Goal: Task Accomplishment & Management: Manage account settings

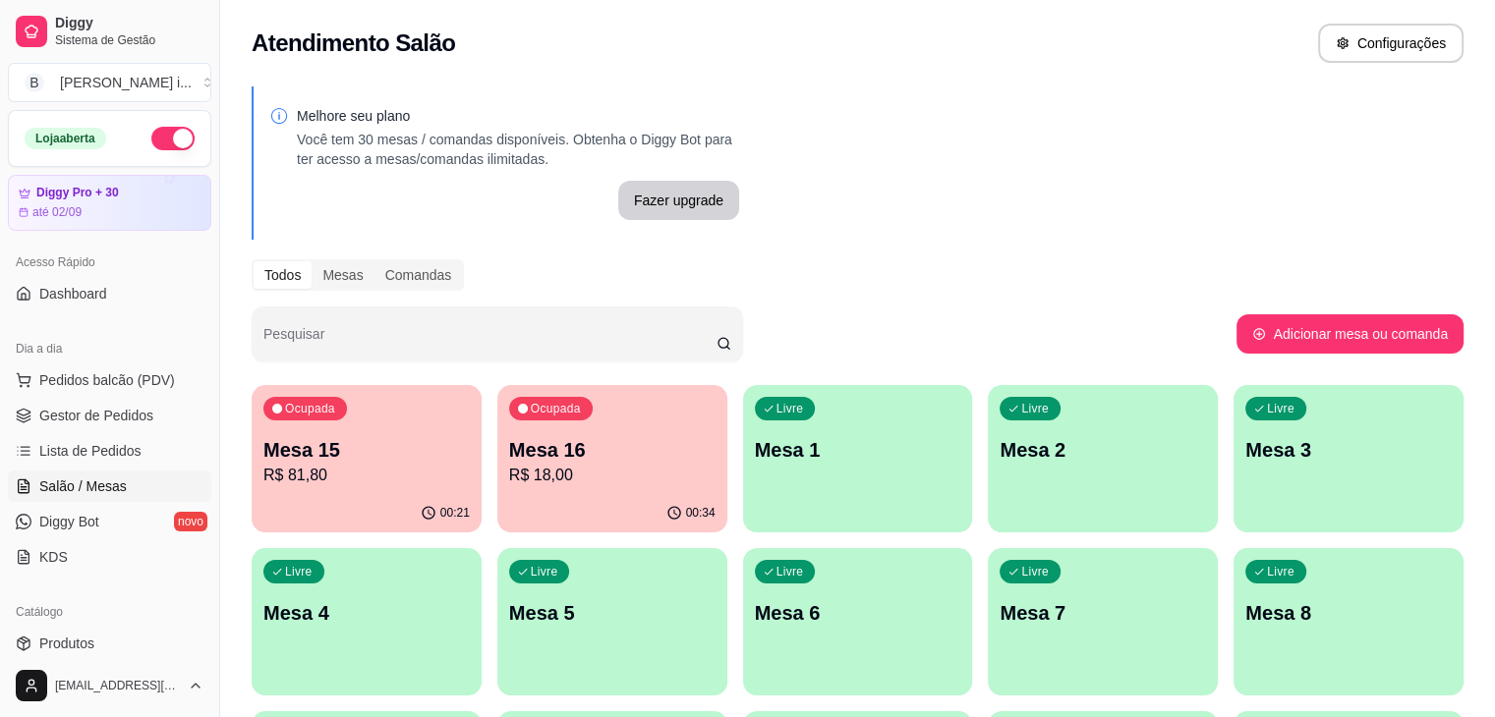
click at [509, 461] on p "Mesa 16" at bounding box center [612, 450] width 206 height 28
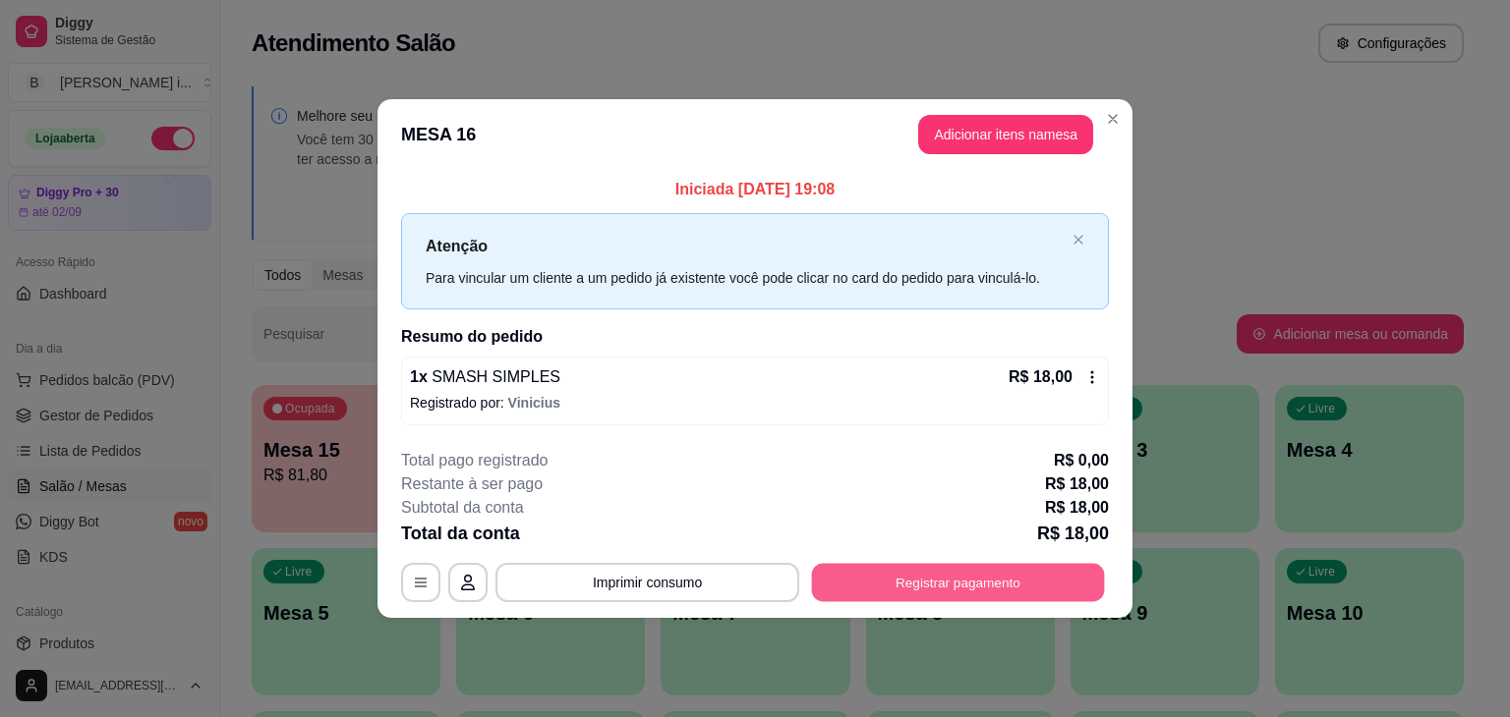
click at [943, 589] on button "Registrar pagamento" at bounding box center [958, 582] width 293 height 38
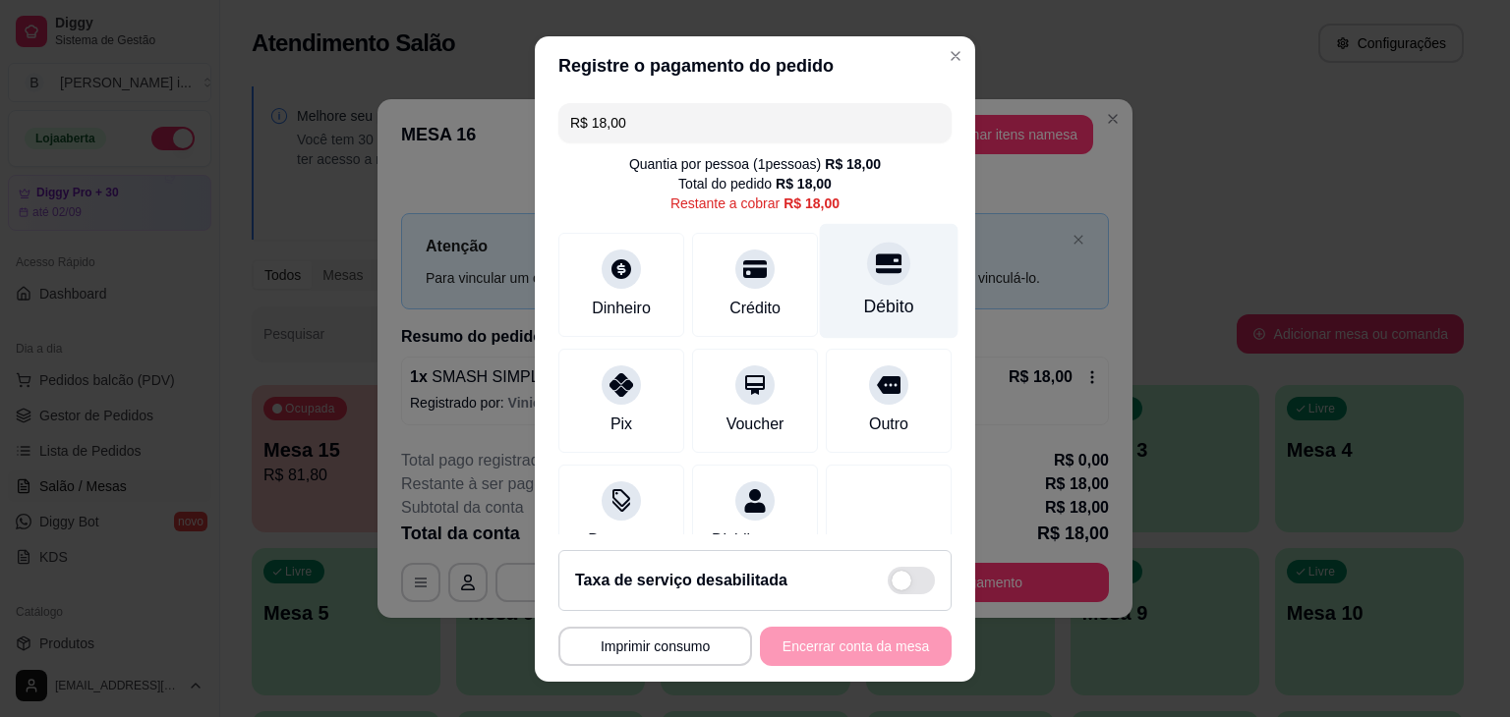
click at [864, 296] on div "Débito" at bounding box center [889, 307] width 50 height 26
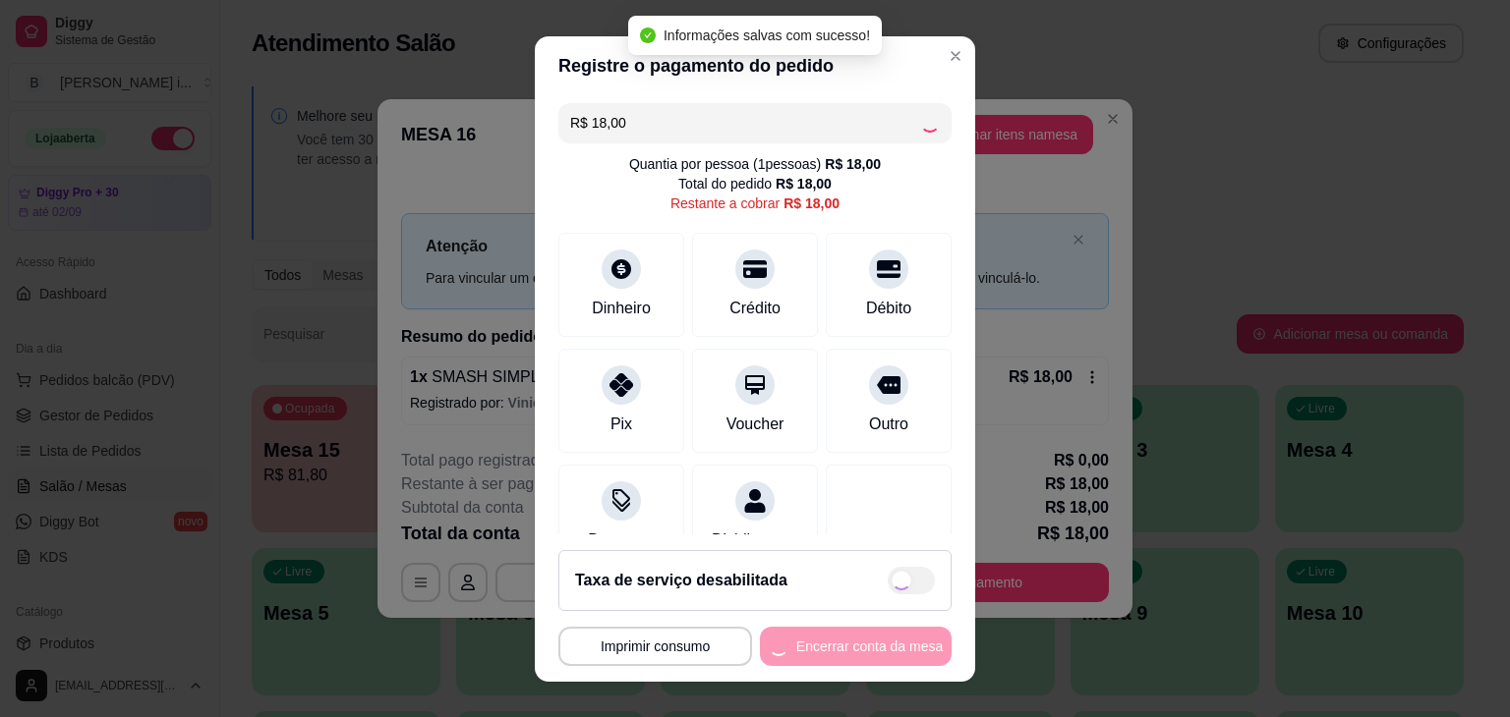
type input "R$ 0,00"
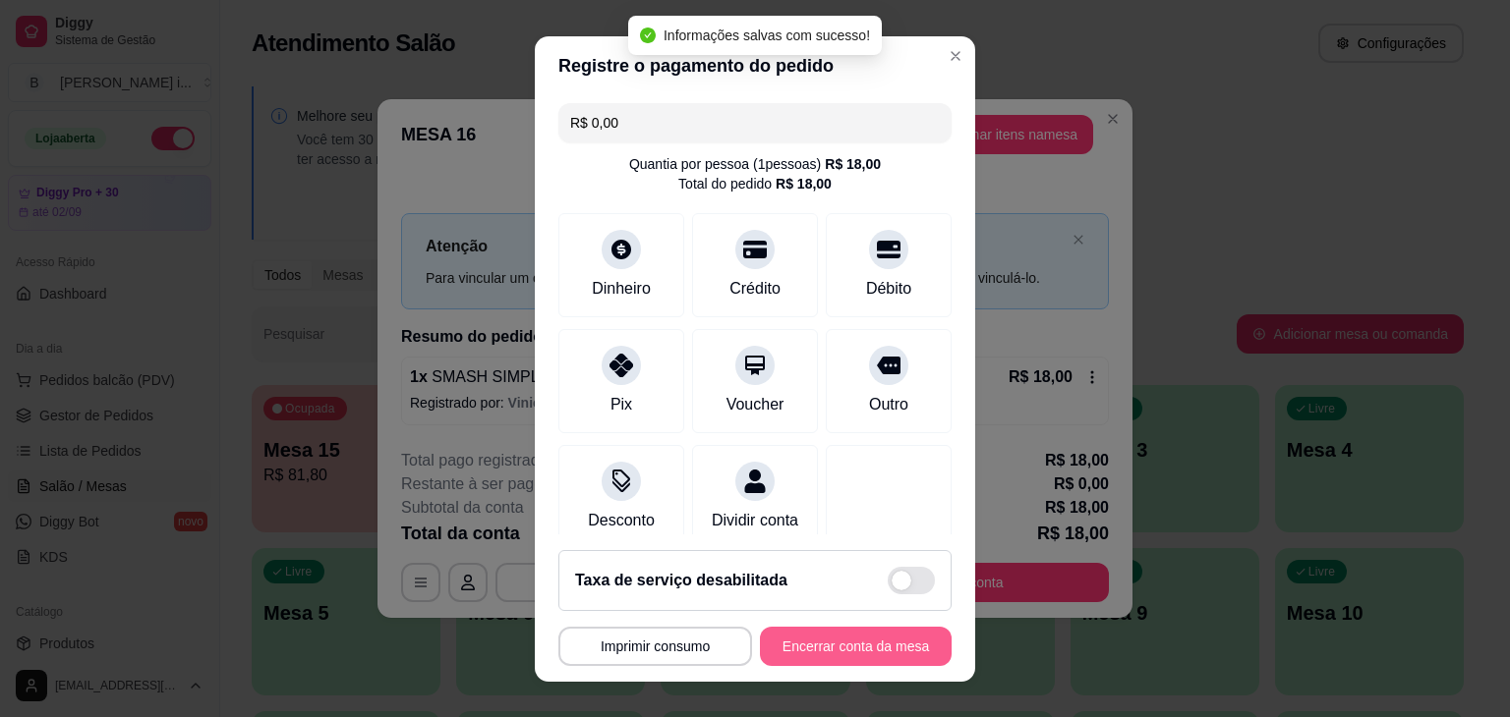
click at [897, 652] on button "Encerrar conta da mesa" at bounding box center [856, 646] width 192 height 39
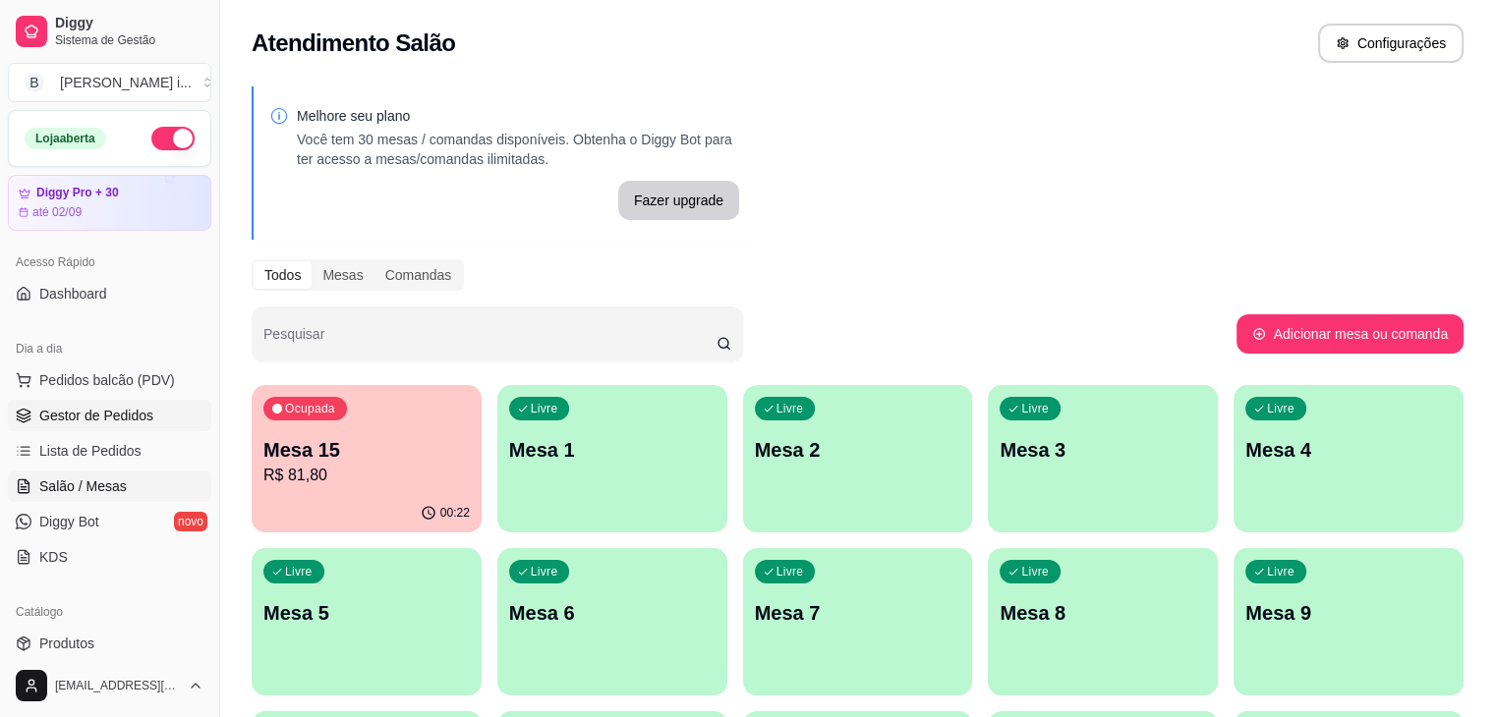
drag, startPoint x: 28, startPoint y: 390, endPoint x: 26, endPoint y: 400, distance: 10.0
click at [28, 390] on button "Pedidos balcão (PDV)" at bounding box center [109, 380] width 203 height 31
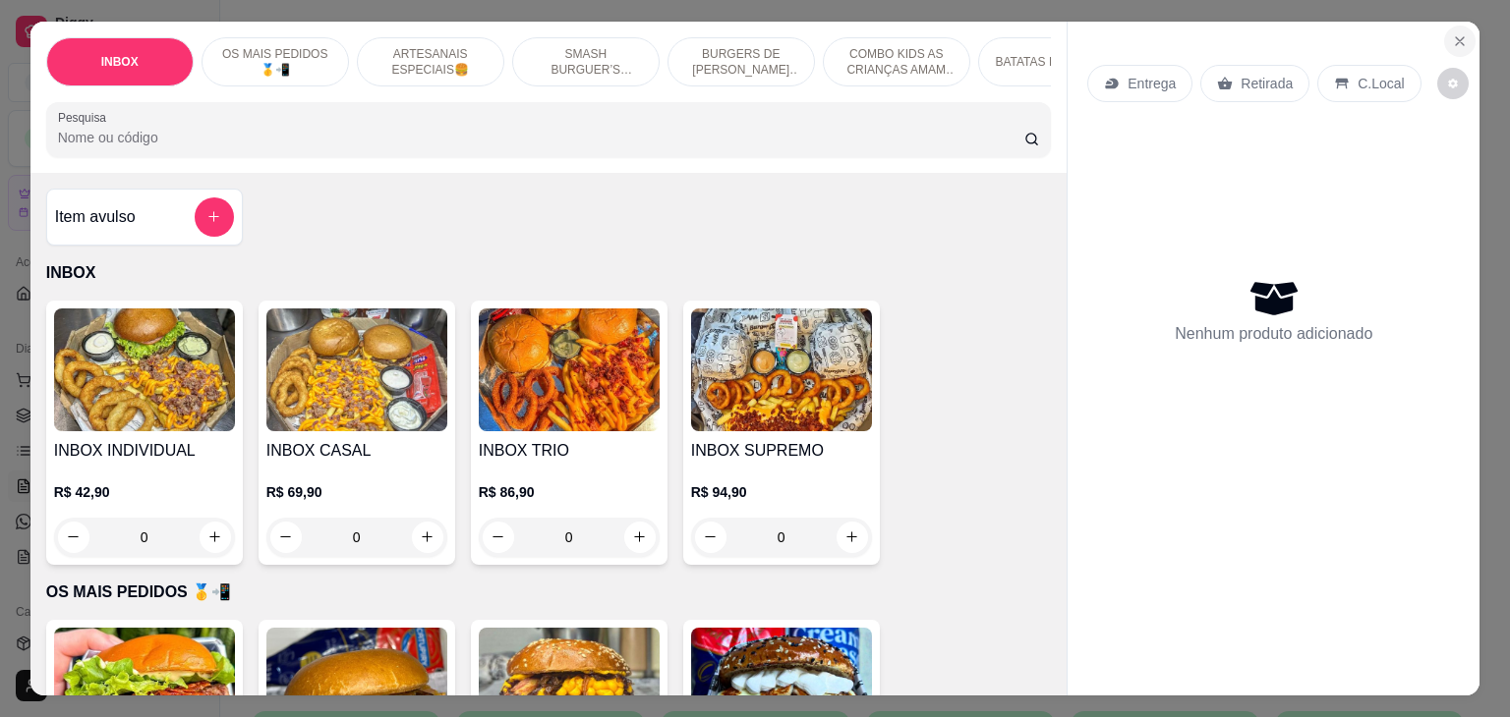
click at [1452, 33] on icon "Close" at bounding box center [1460, 41] width 16 height 16
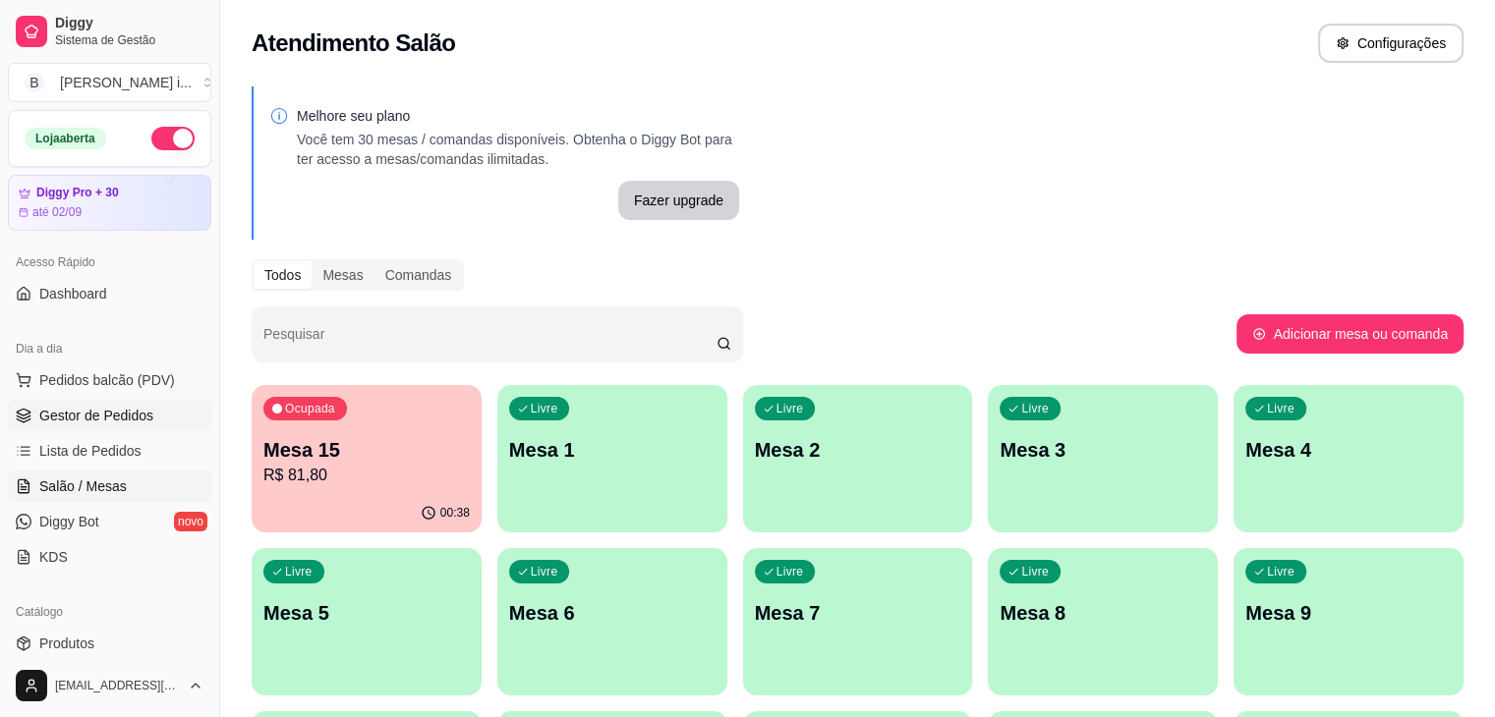
click at [111, 414] on span "Gestor de Pedidos" at bounding box center [96, 416] width 114 height 20
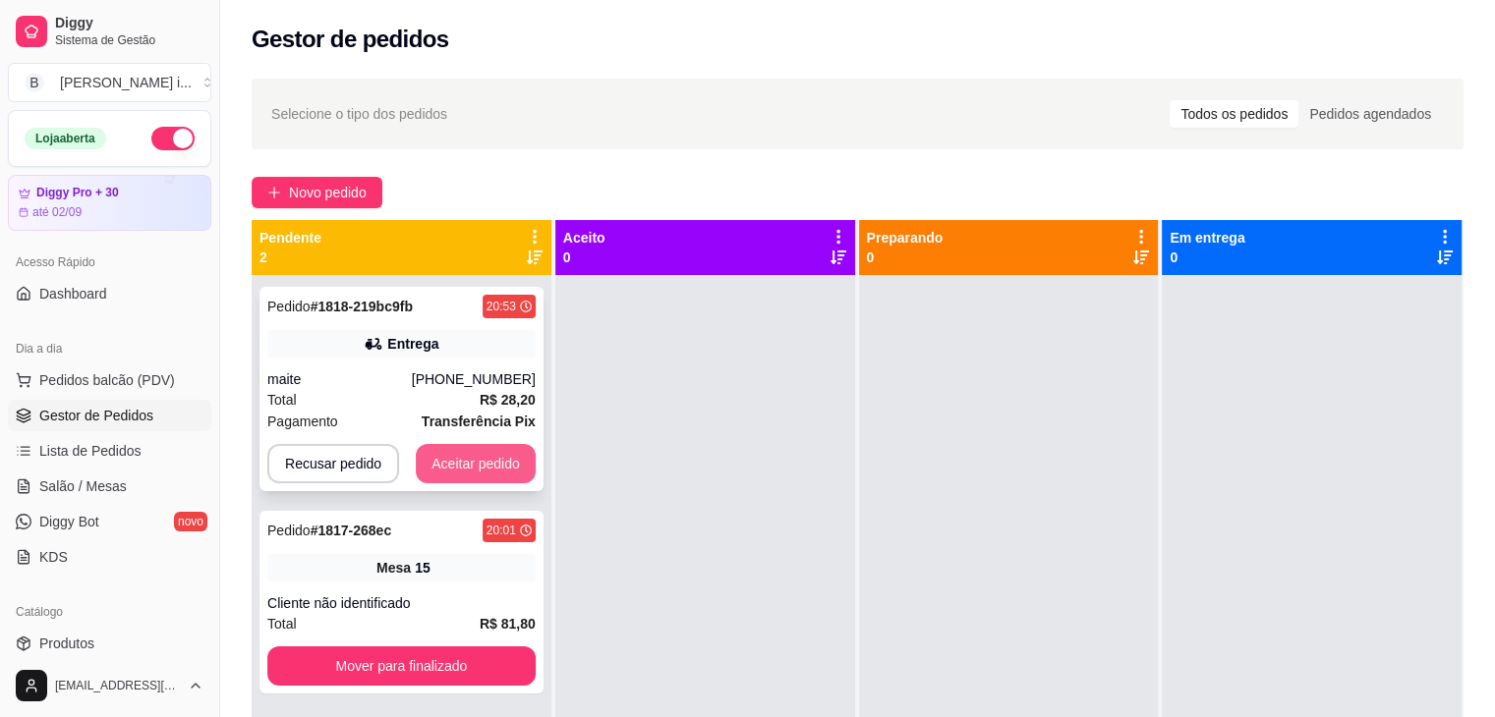
click at [482, 466] on button "Aceitar pedido" at bounding box center [476, 463] width 120 height 39
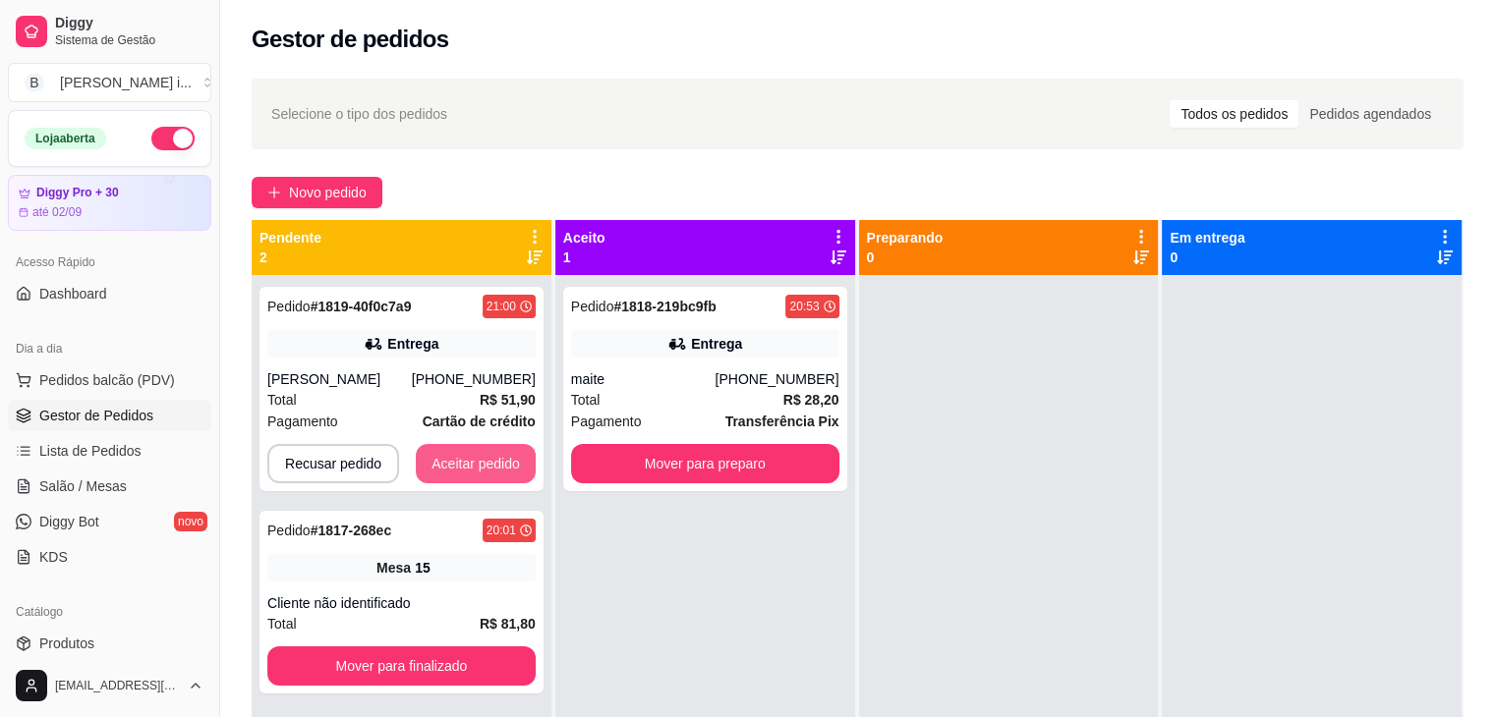
click at [482, 466] on button "Aceitar pedido" at bounding box center [476, 463] width 120 height 39
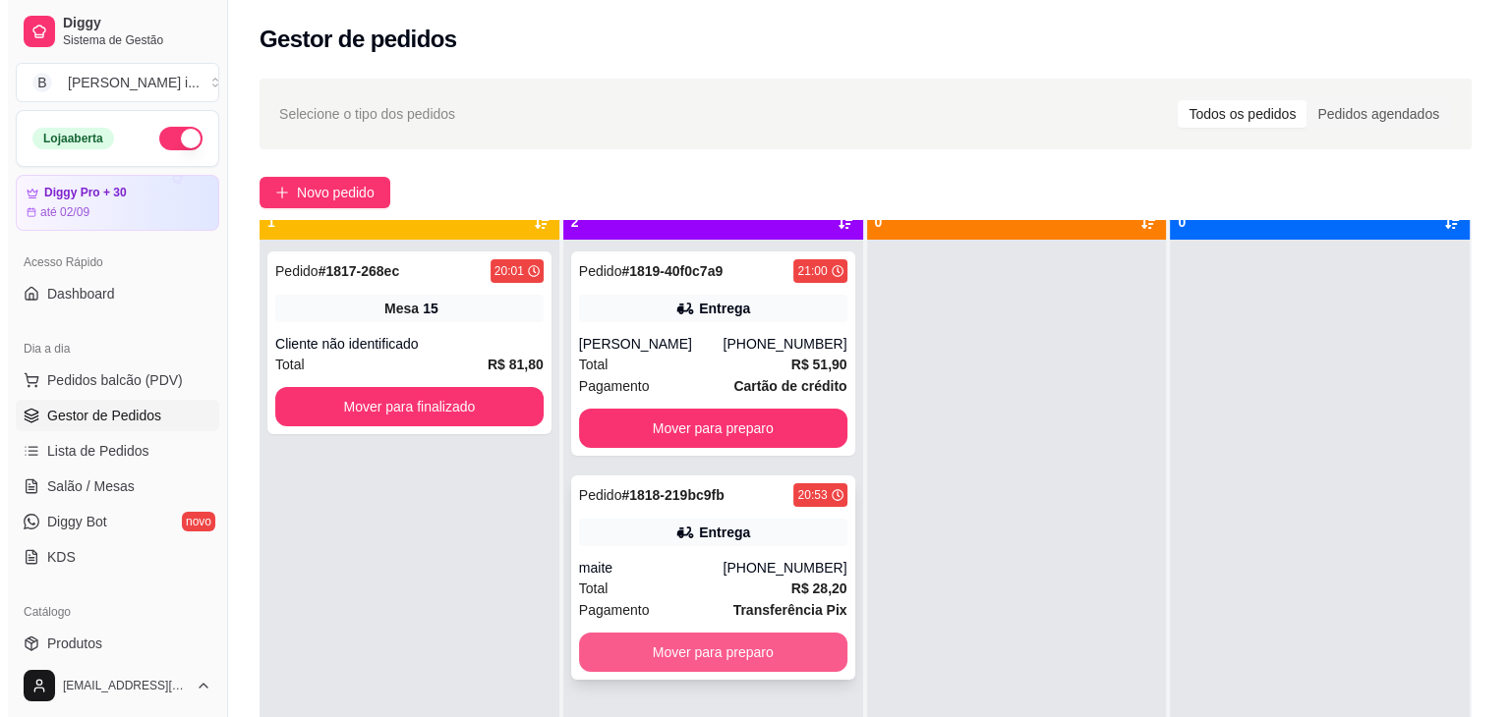
scroll to position [55, 0]
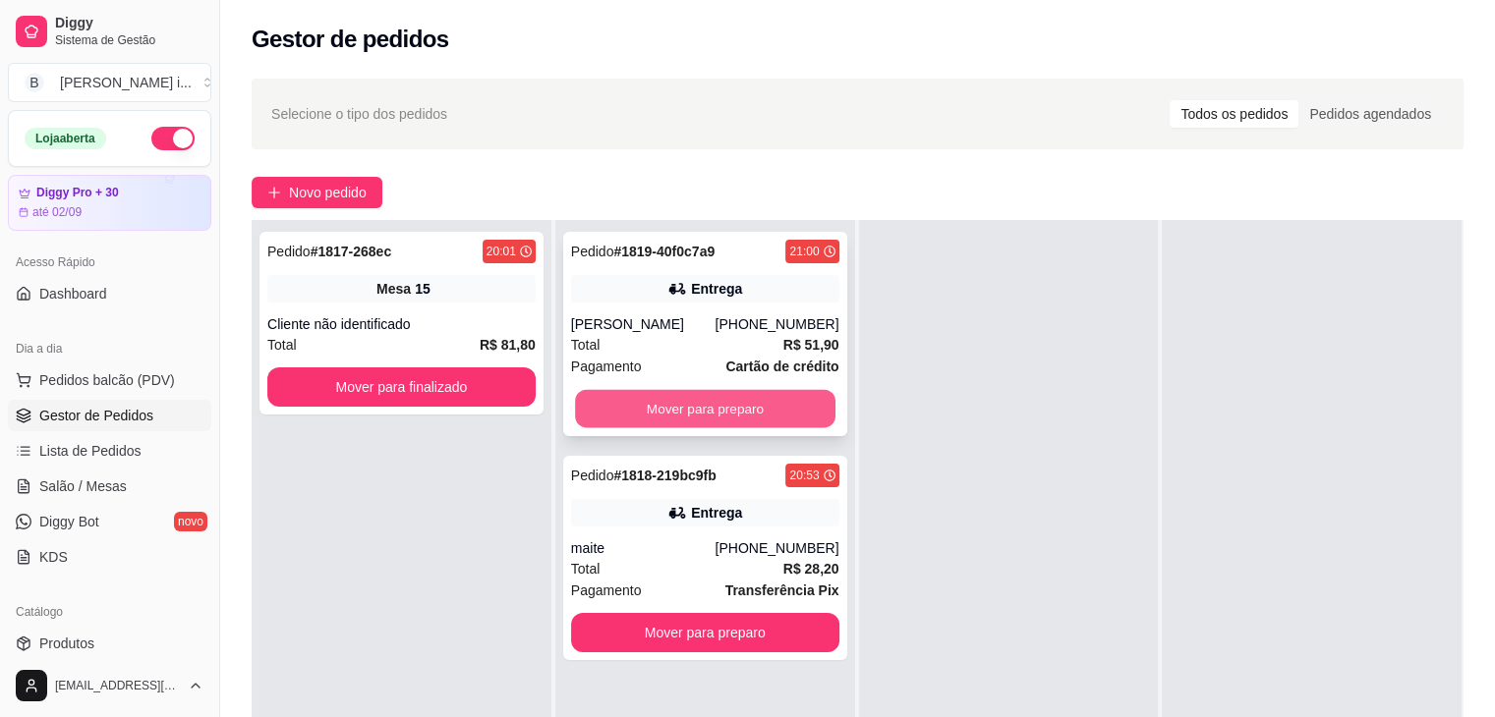
click at [805, 390] on button "Mover para preparo" at bounding box center [705, 409] width 260 height 38
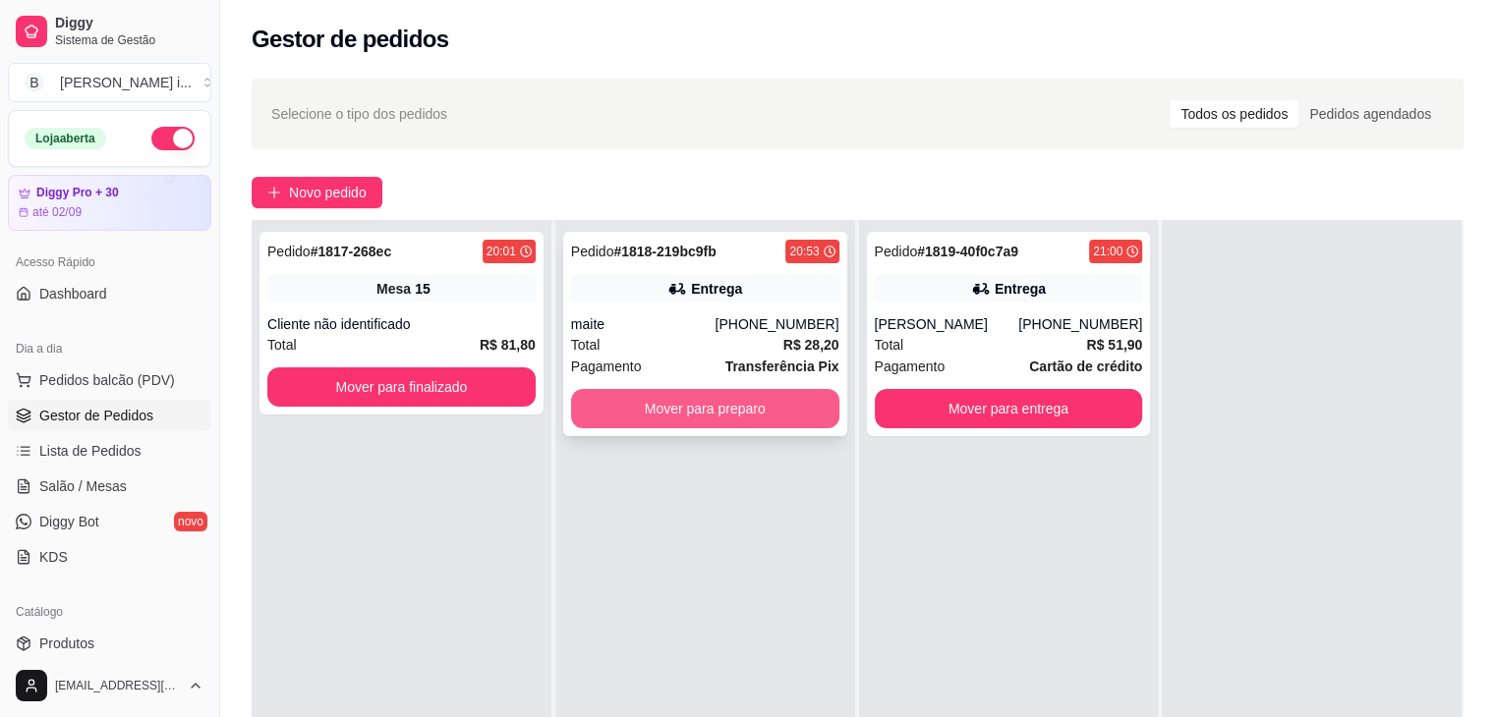
click at [822, 404] on button "Mover para preparo" at bounding box center [705, 408] width 268 height 39
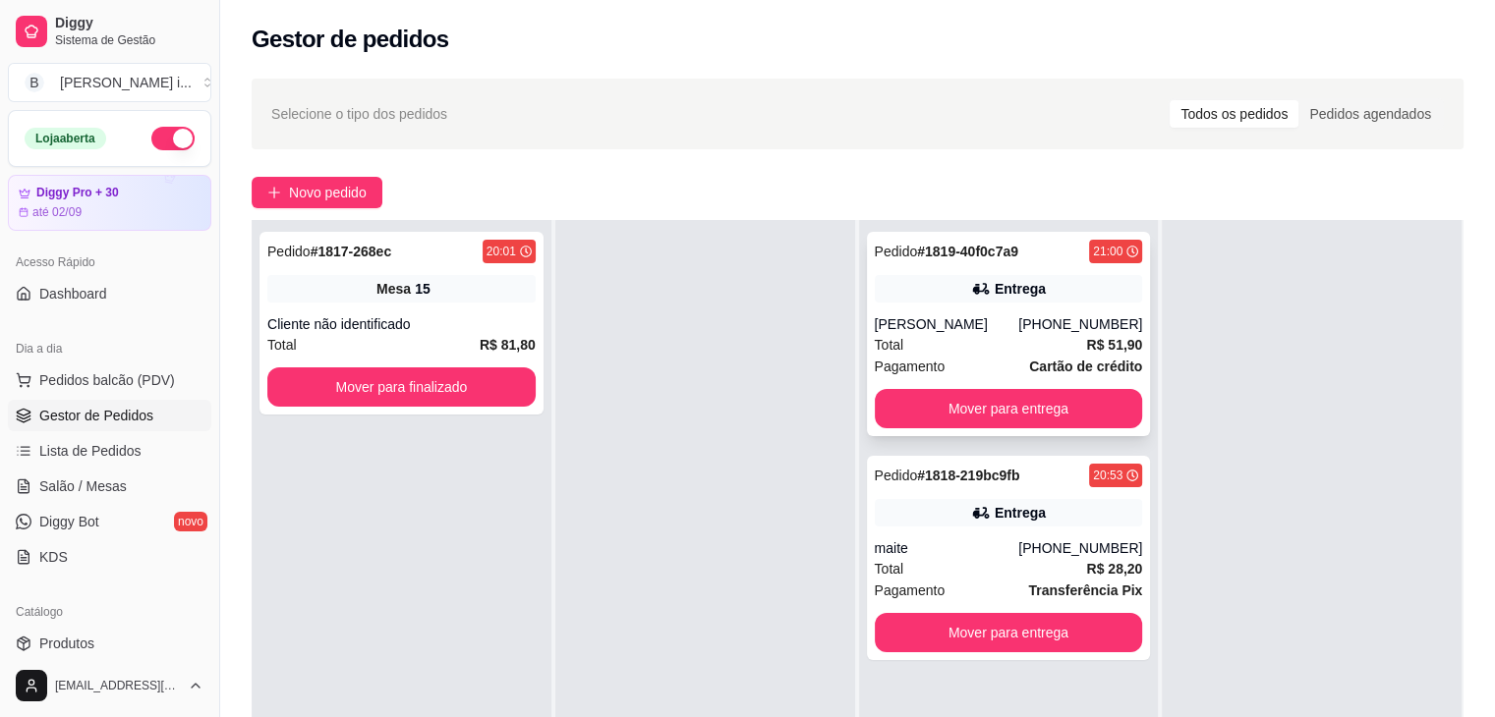
click at [1078, 330] on div "[PHONE_NUMBER]" at bounding box center [1080, 324] width 124 height 20
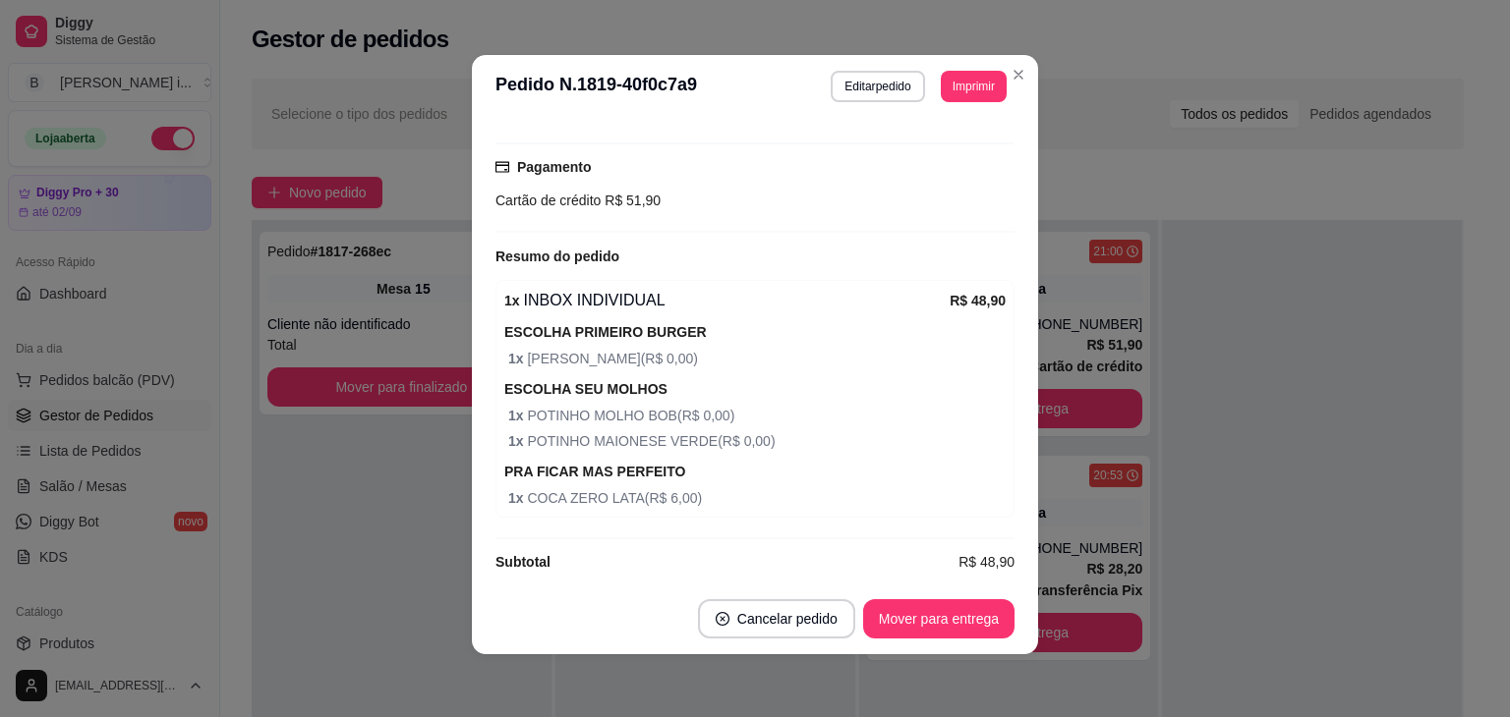
scroll to position [530, 0]
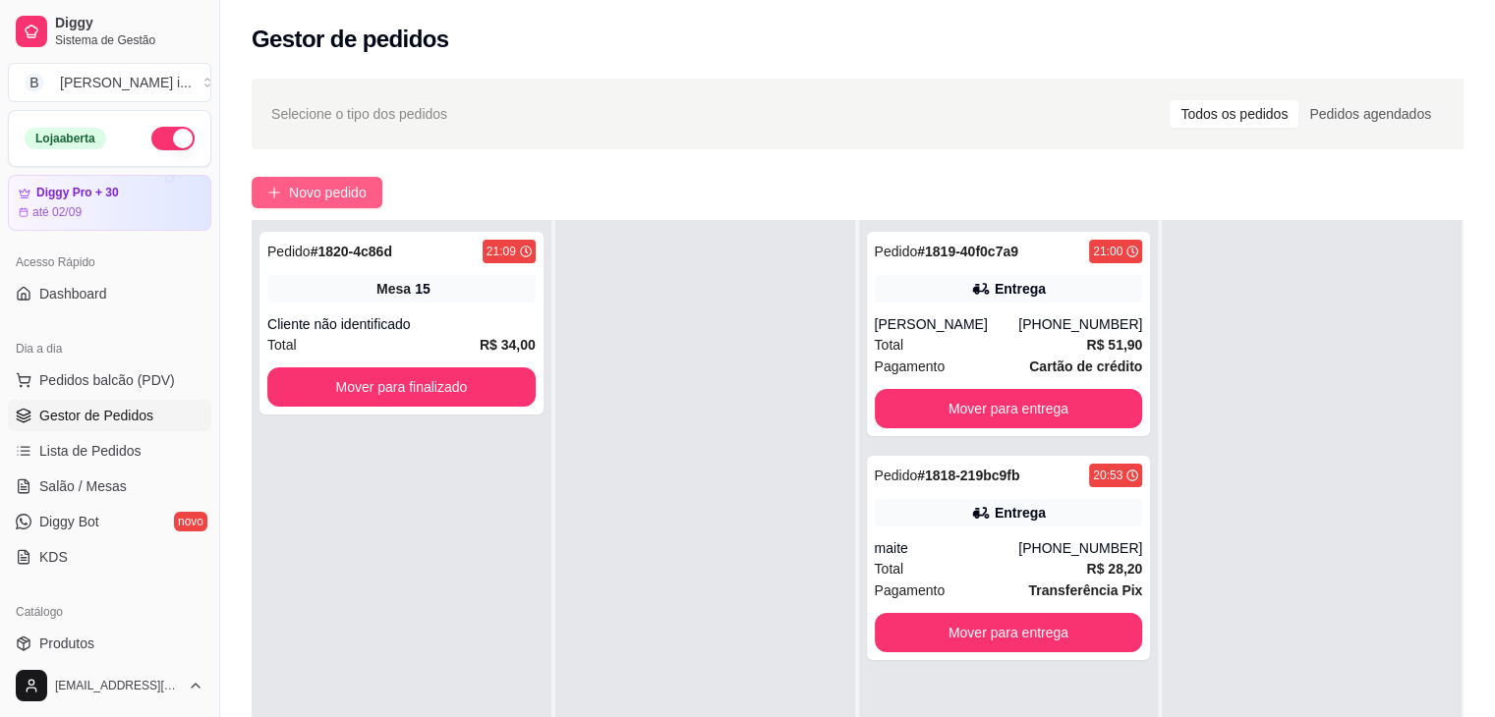
click at [321, 200] on span "Novo pedido" at bounding box center [328, 193] width 78 height 22
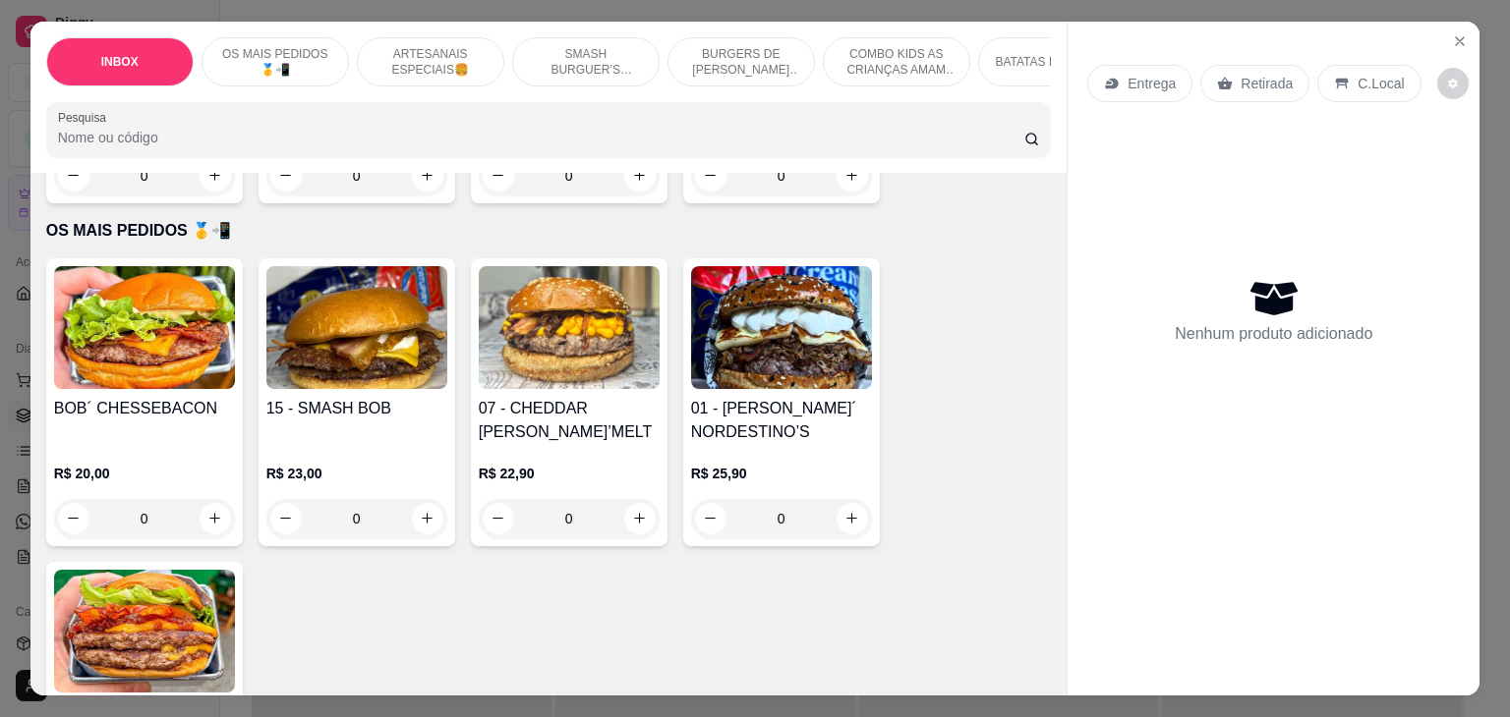
scroll to position [393, 0]
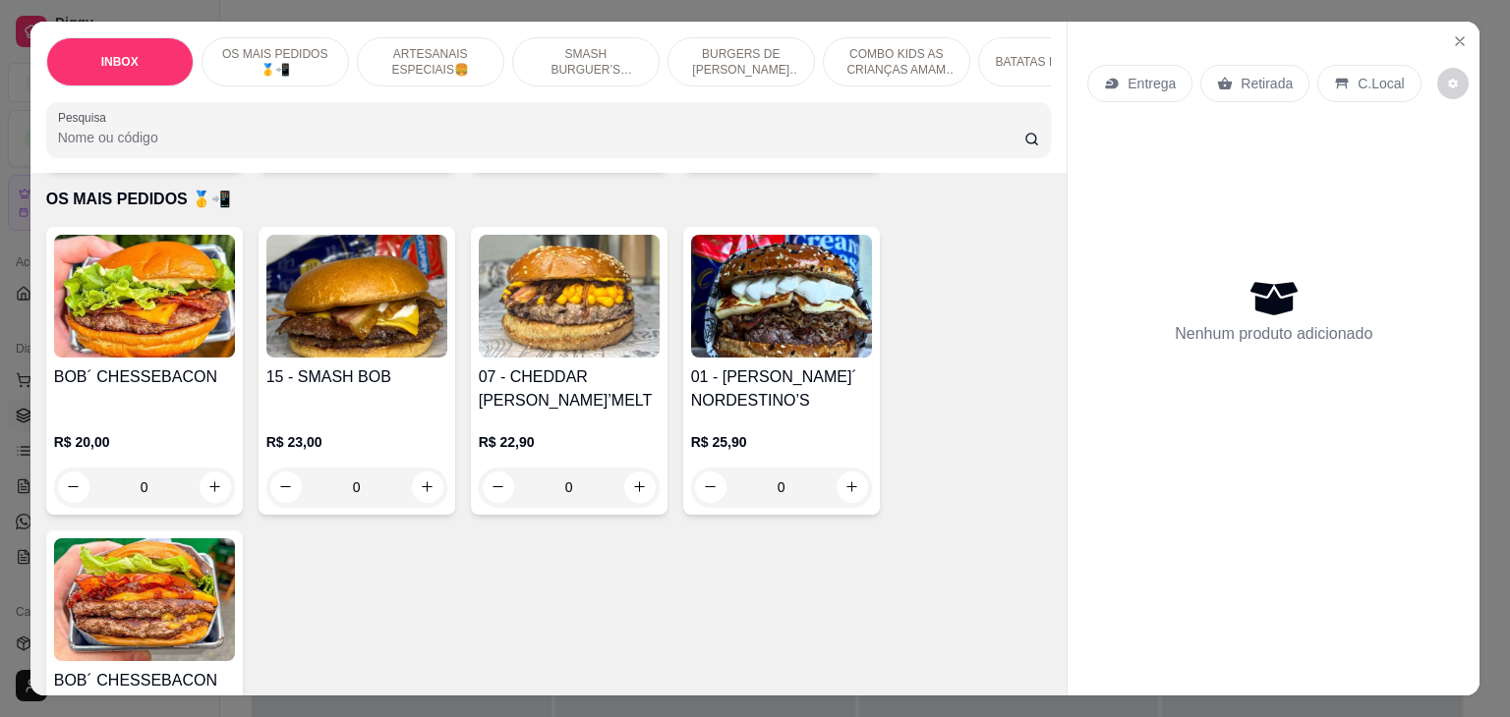
click at [336, 358] on img at bounding box center [356, 296] width 181 height 123
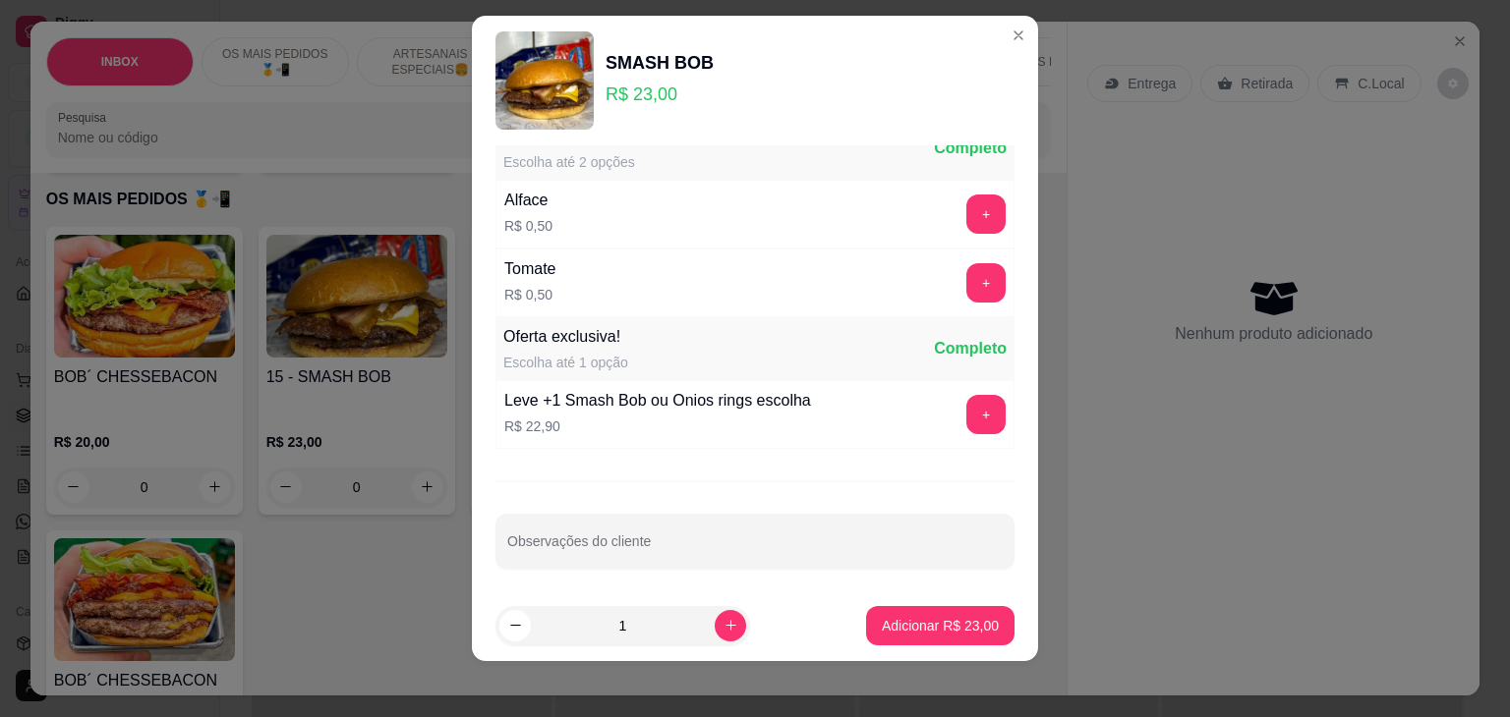
scroll to position [27, 0]
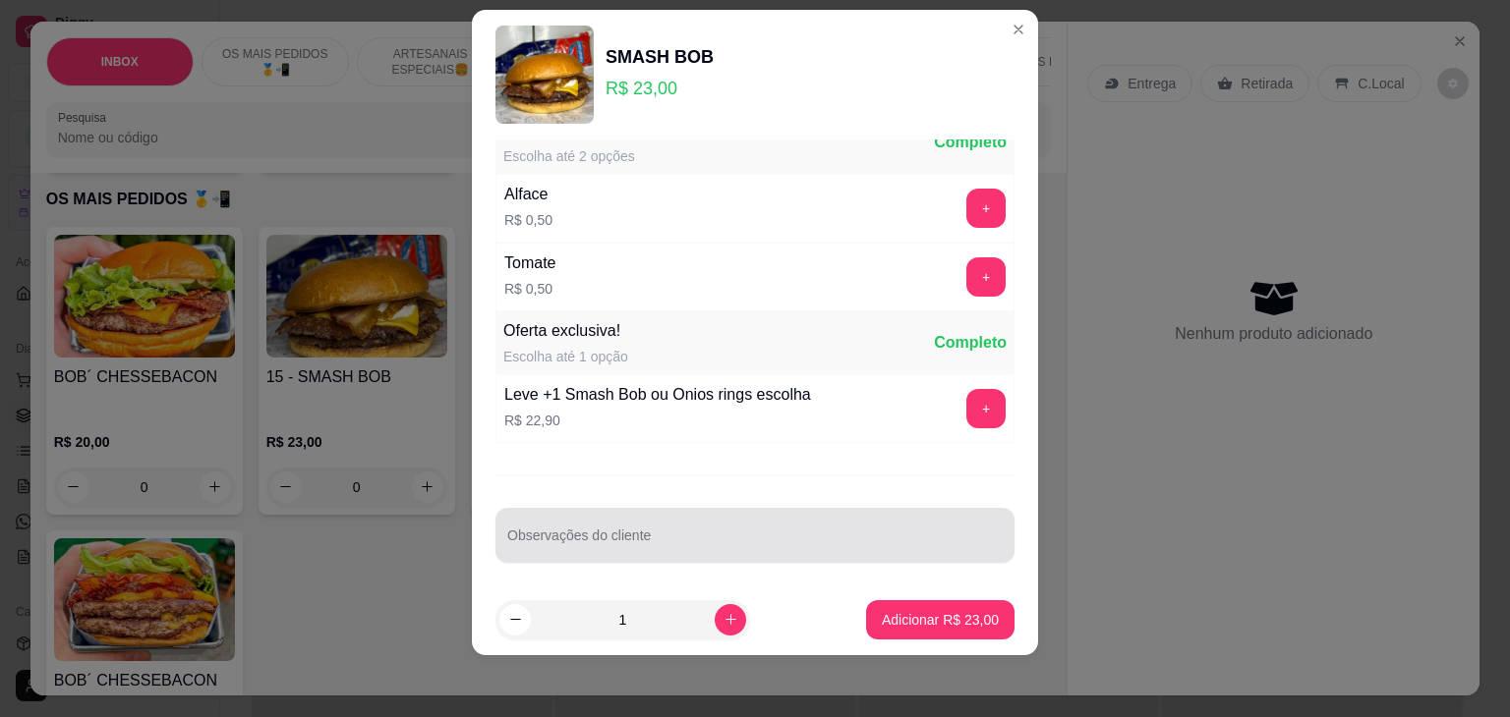
click at [665, 516] on div at bounding box center [754, 535] width 495 height 39
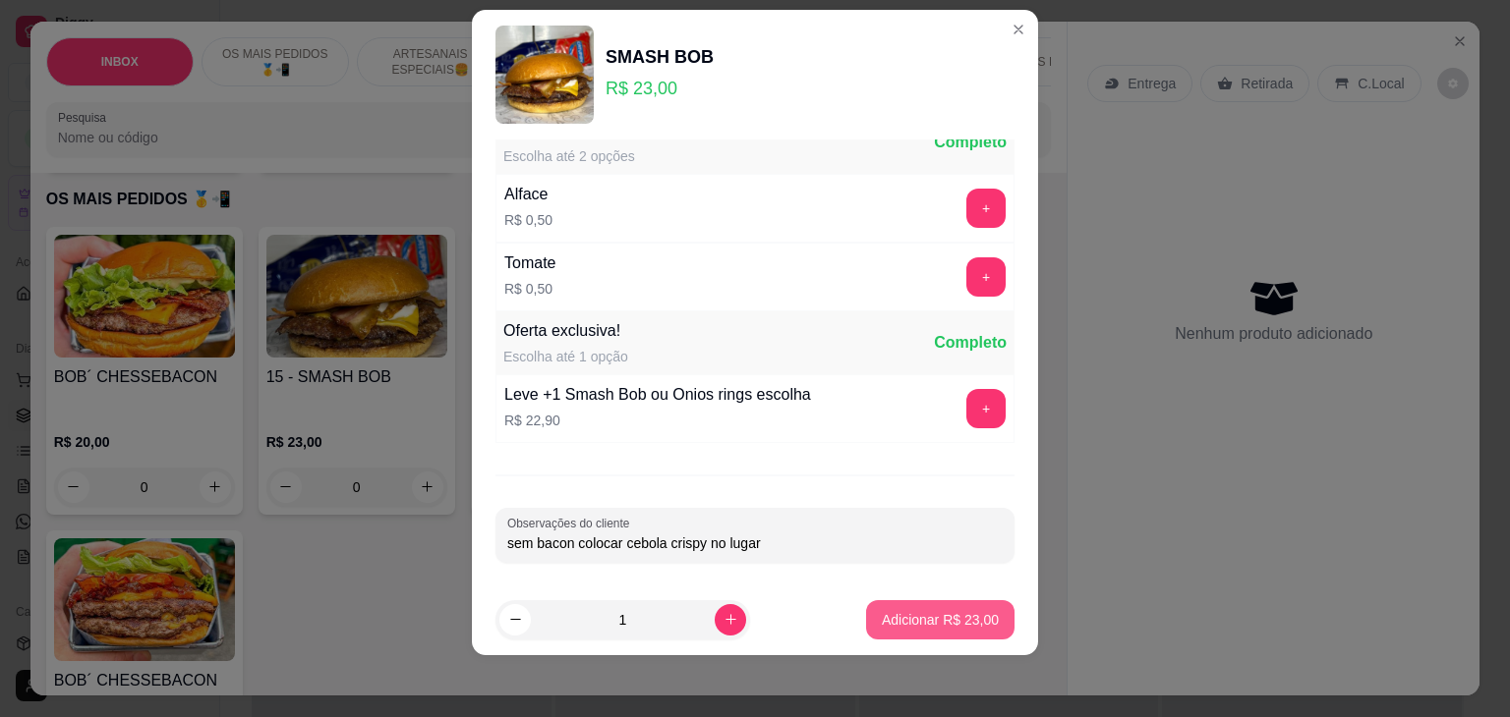
type input "sem bacon colocar cebola crispy no lugar"
click at [975, 618] on p "Adicionar R$ 23,00" at bounding box center [940, 619] width 114 height 19
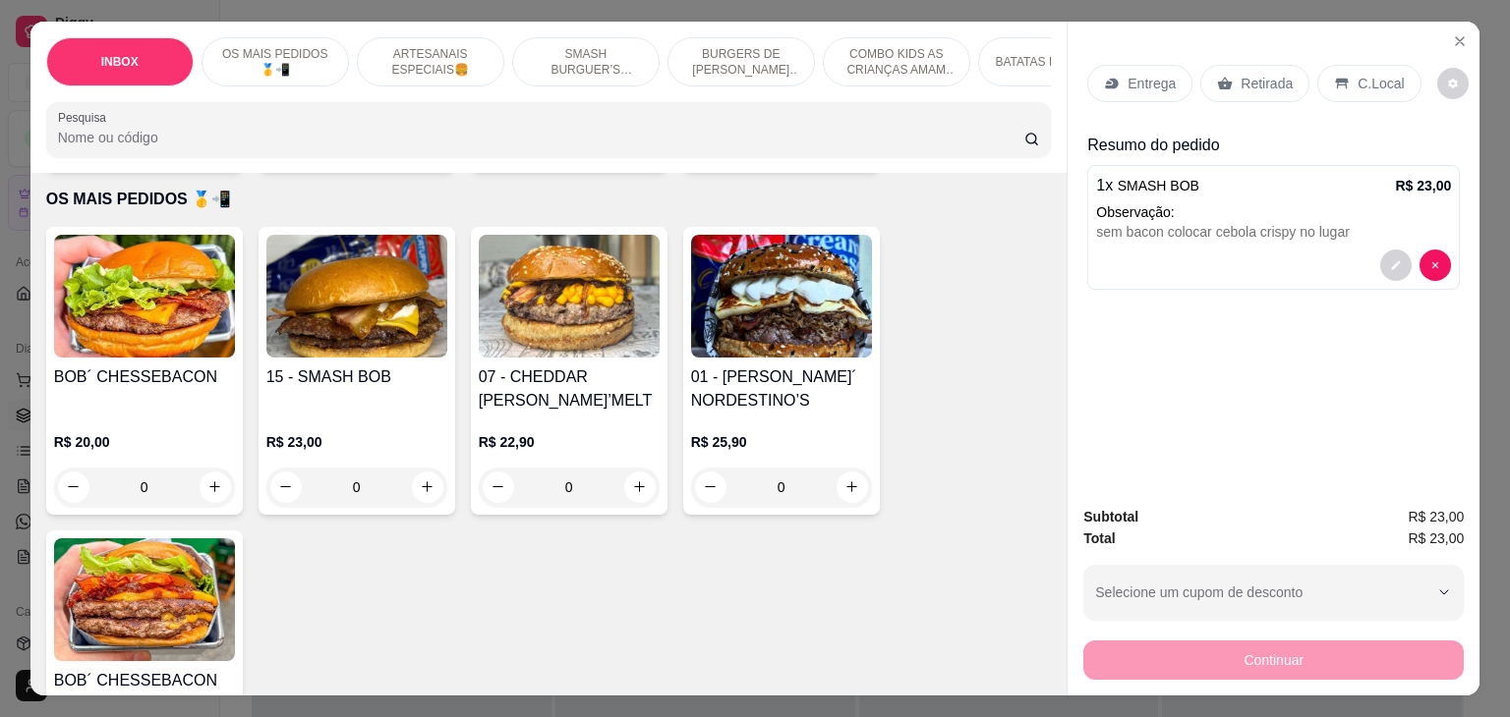
click at [1217, 76] on icon at bounding box center [1225, 84] width 16 height 16
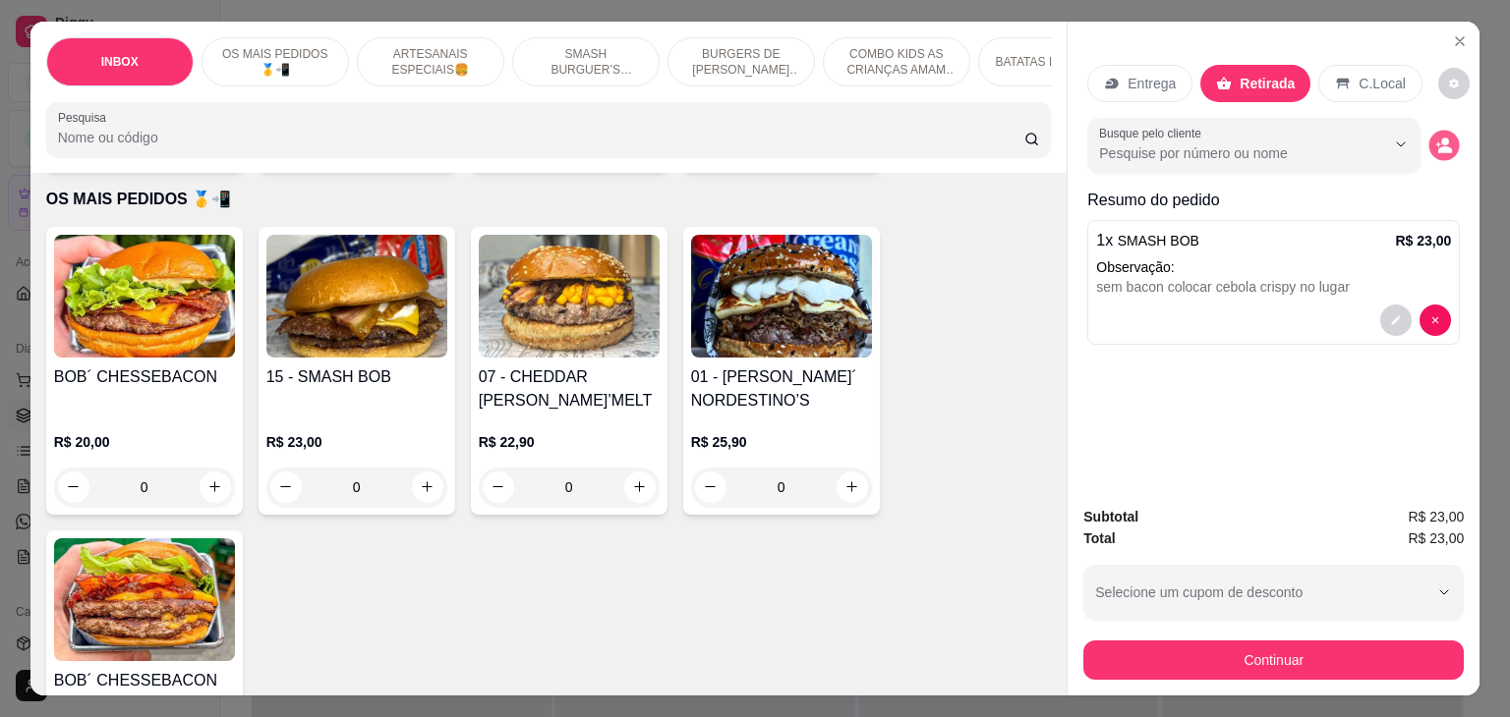
click at [1444, 139] on icon "decrease-product-quantity" at bounding box center [1444, 145] width 17 height 17
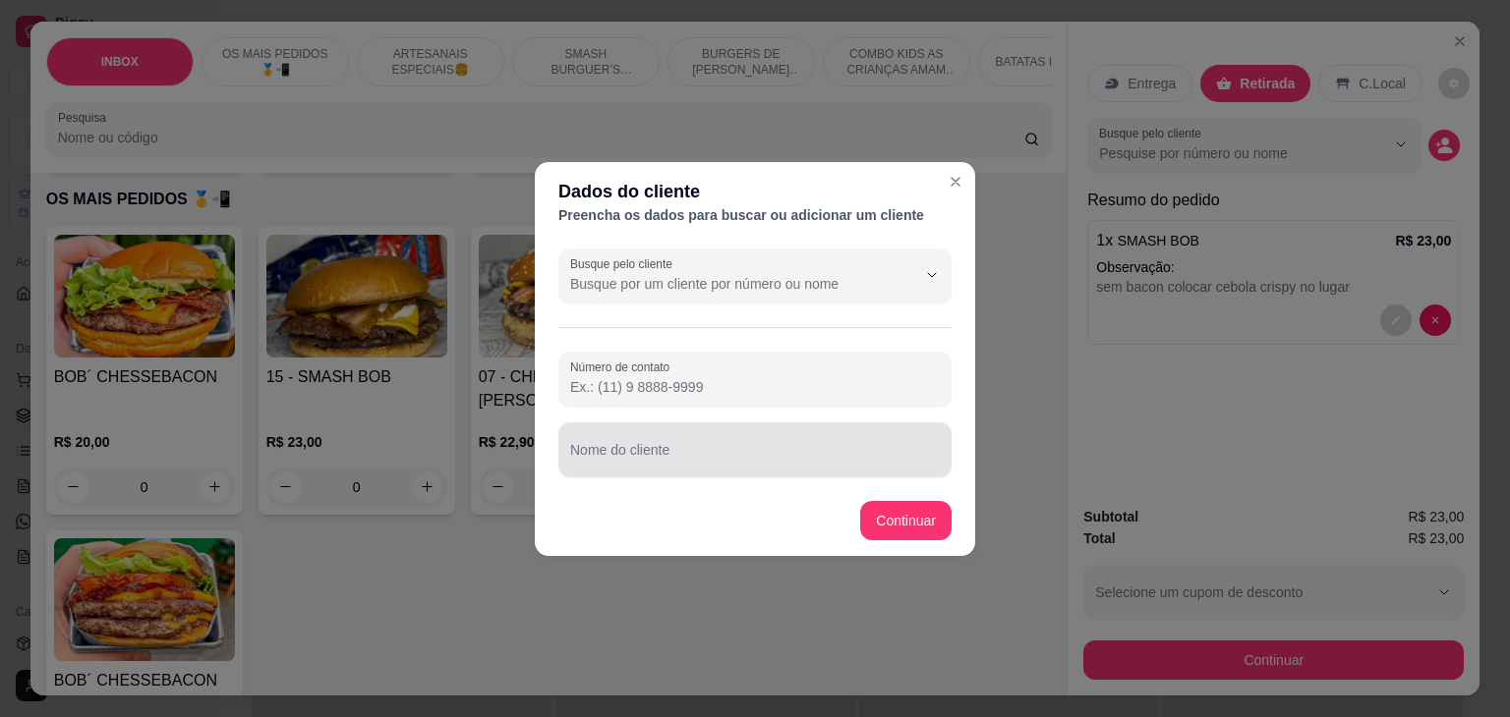
click at [680, 462] on input "Nome do cliente" at bounding box center [755, 458] width 370 height 20
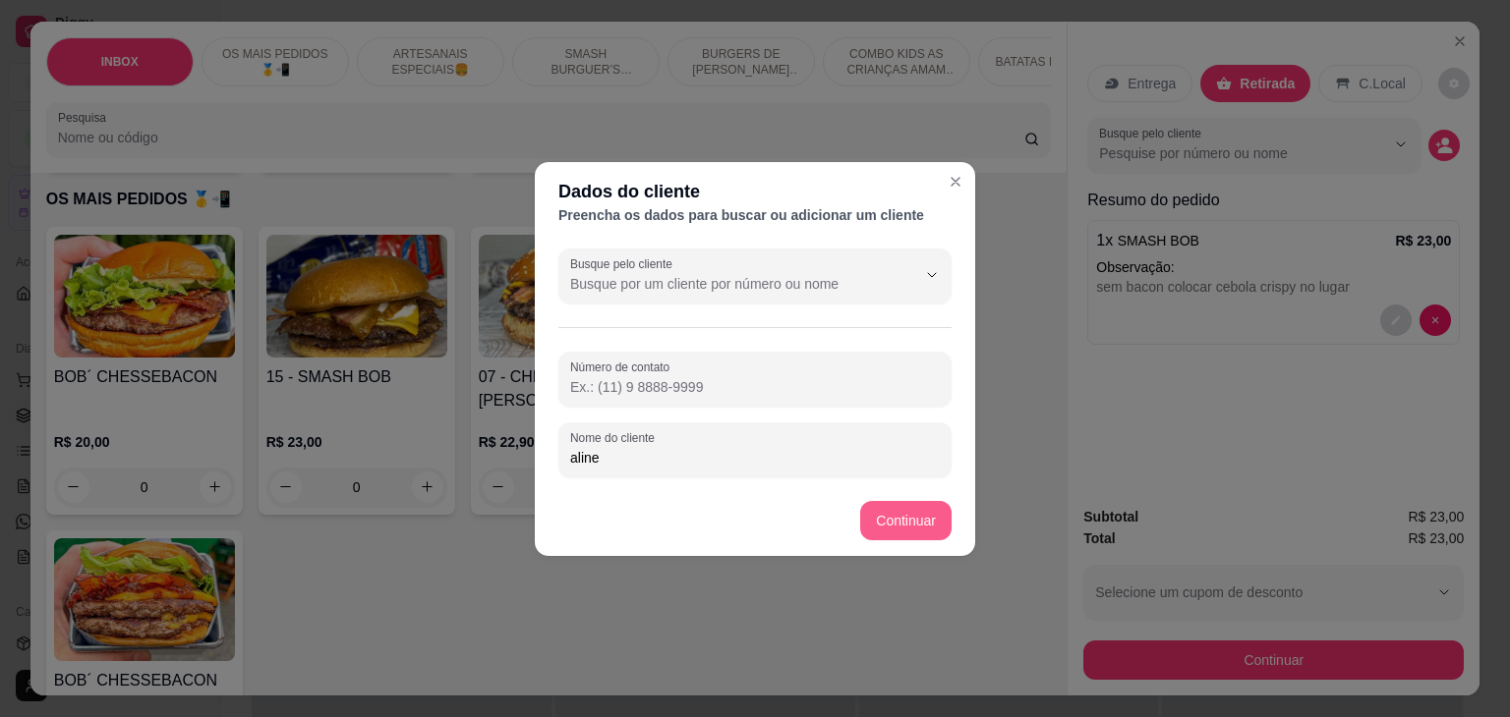
type input "aline"
drag, startPoint x: 878, startPoint y: 484, endPoint x: 871, endPoint y: 516, distance: 32.2
click at [879, 491] on footer "Continuar" at bounding box center [755, 520] width 440 height 71
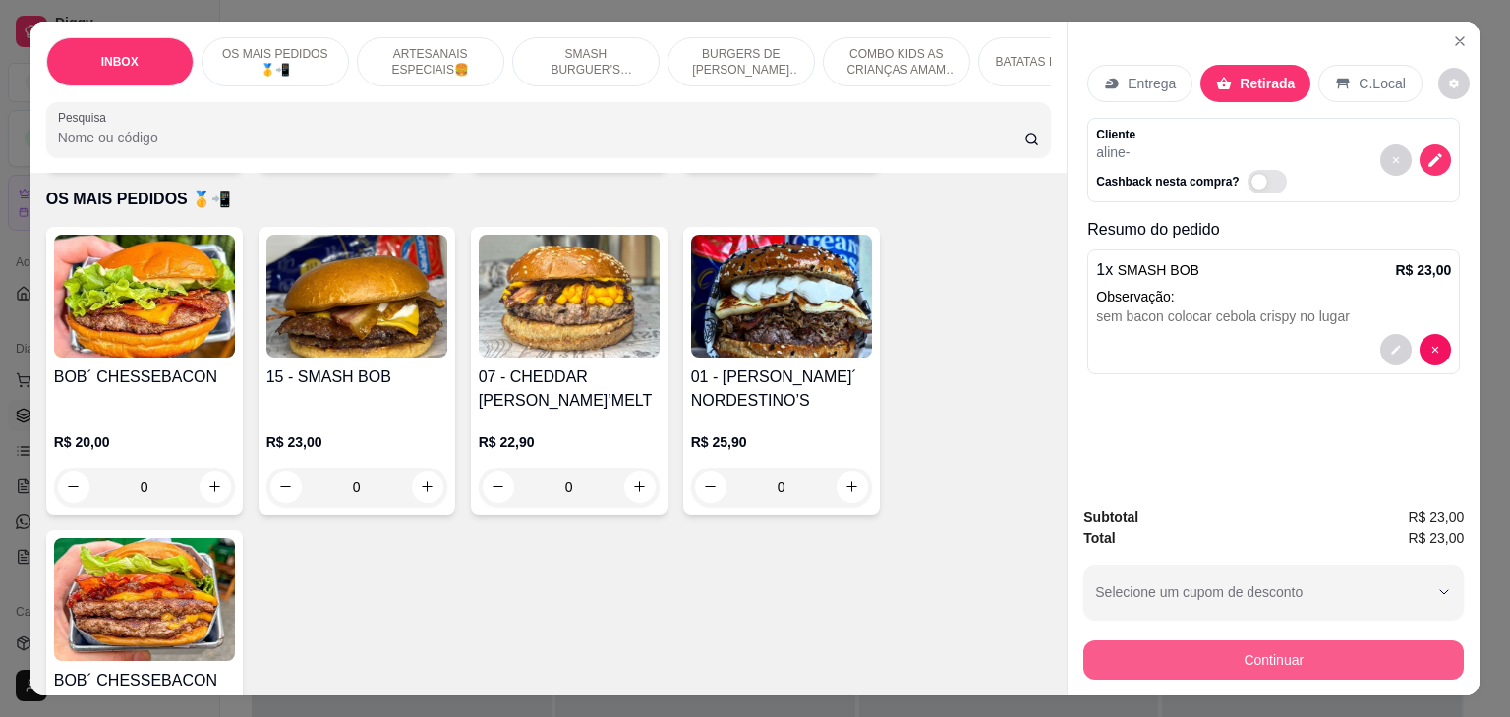
click at [1365, 659] on button "Continuar" at bounding box center [1273, 660] width 380 height 39
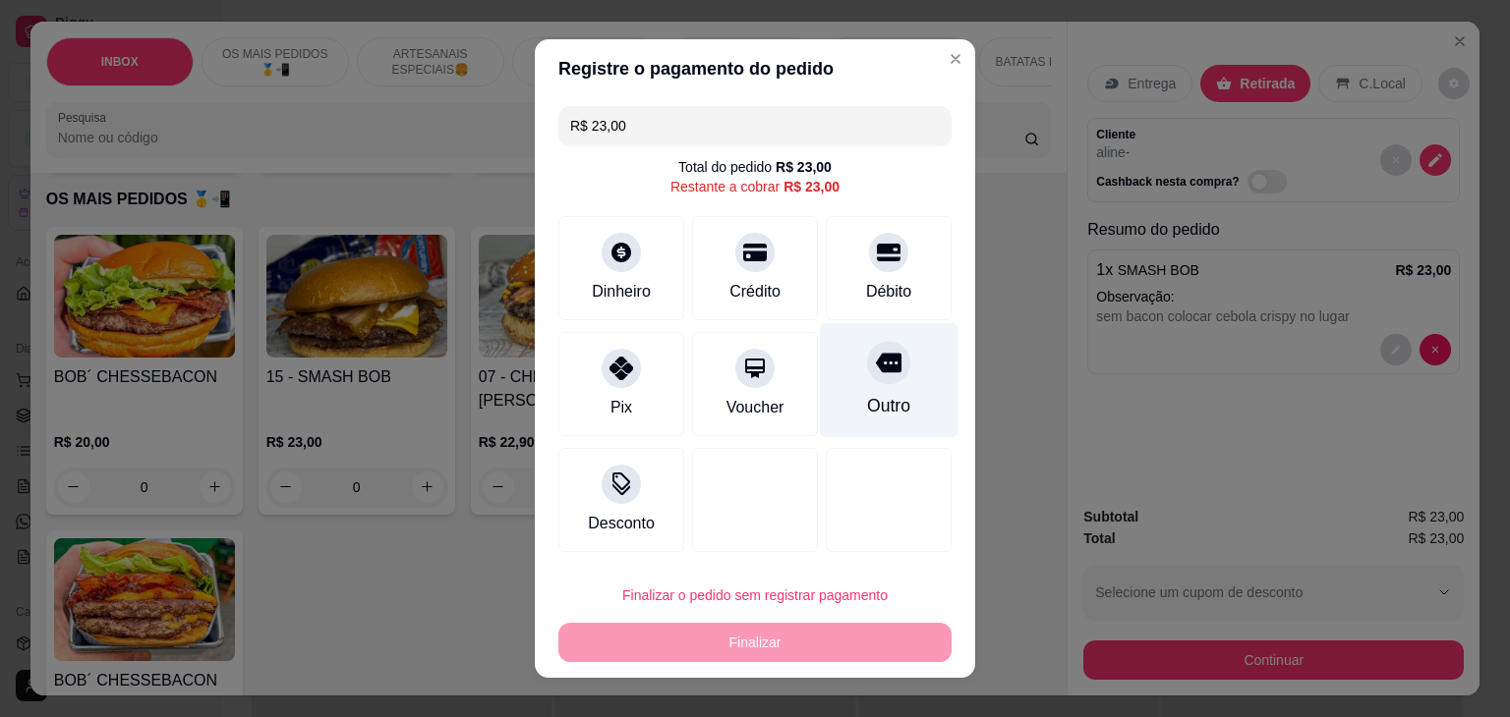
click at [894, 396] on div "Outro" at bounding box center [889, 380] width 139 height 115
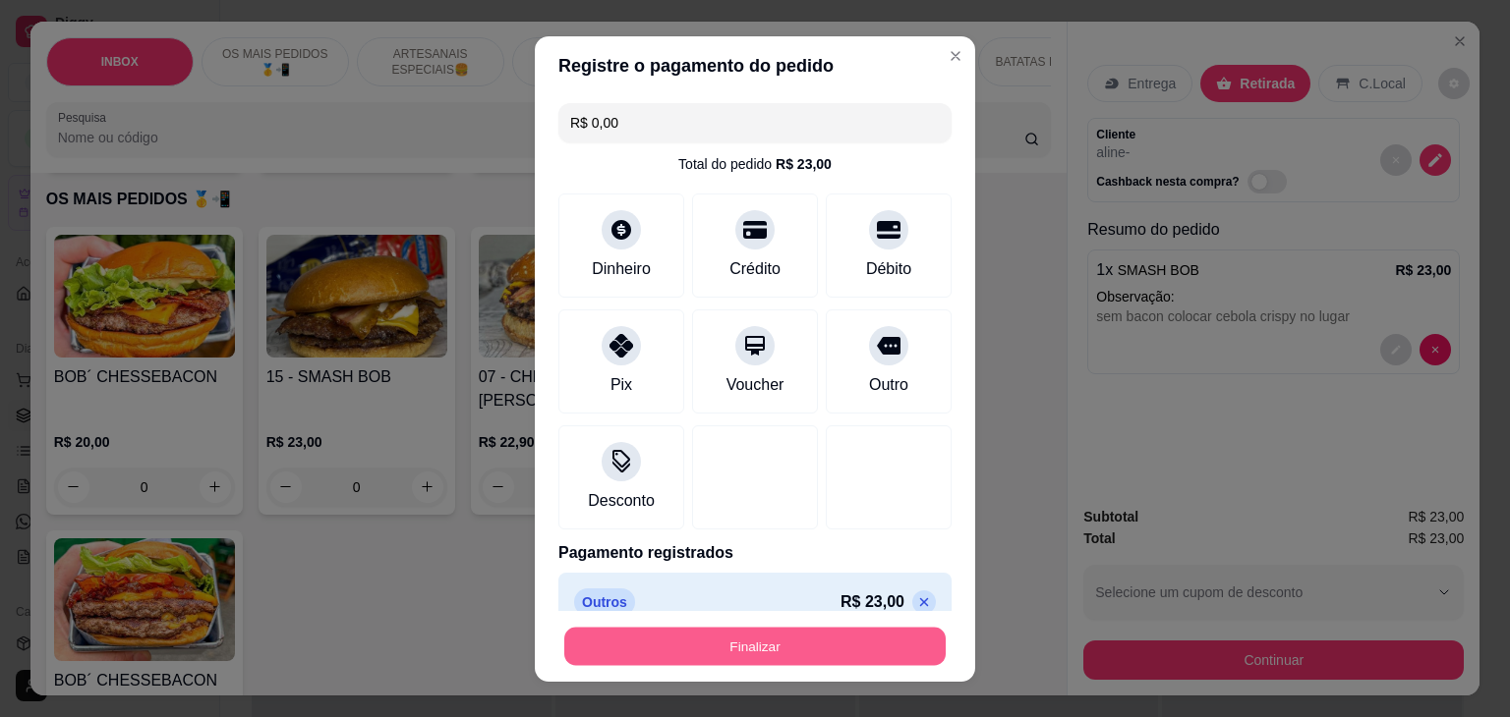
click at [799, 658] on button "Finalizar" at bounding box center [754, 646] width 381 height 38
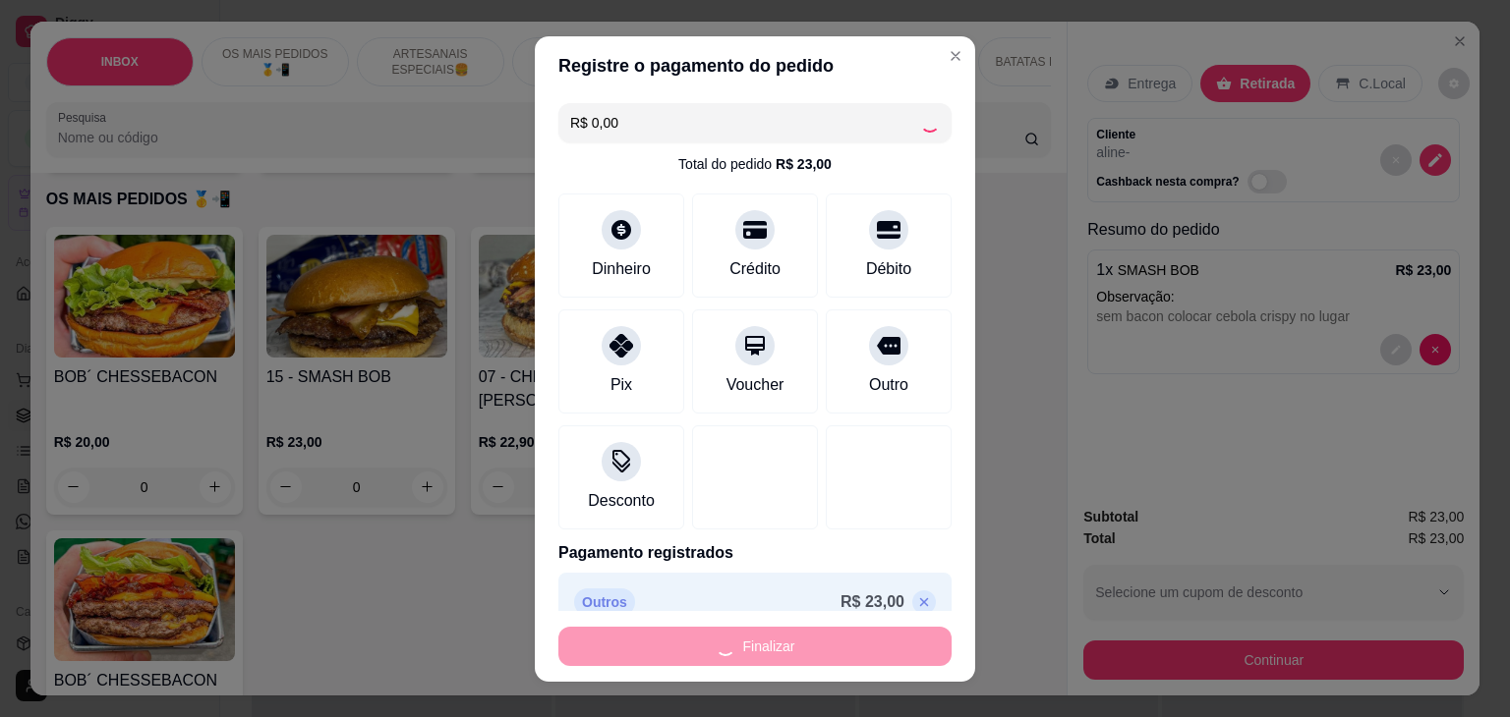
type input "-R$ 23,00"
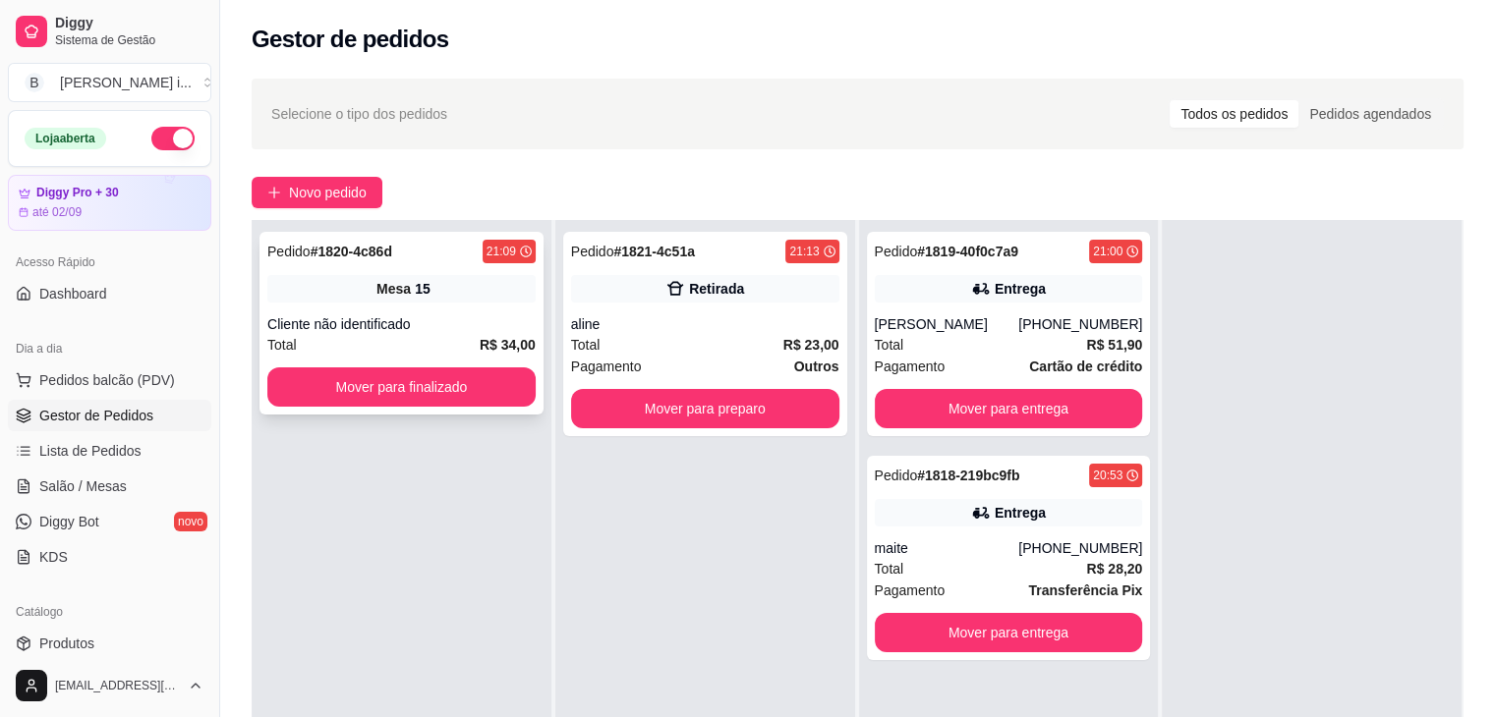
click at [432, 327] on div "Cliente não identificado" at bounding box center [401, 324] width 268 height 20
click at [326, 340] on div "Total R$ 34,00" at bounding box center [401, 345] width 268 height 22
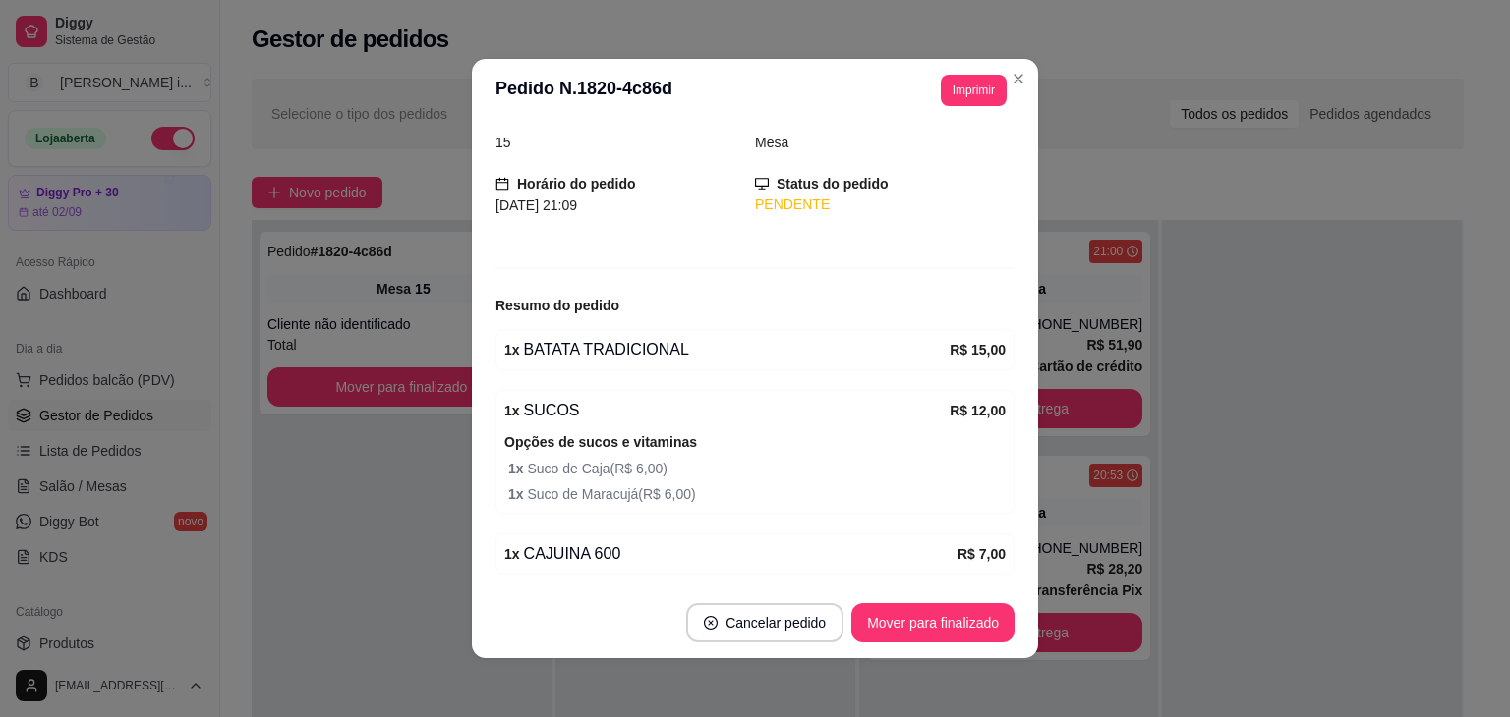
scroll to position [55, 0]
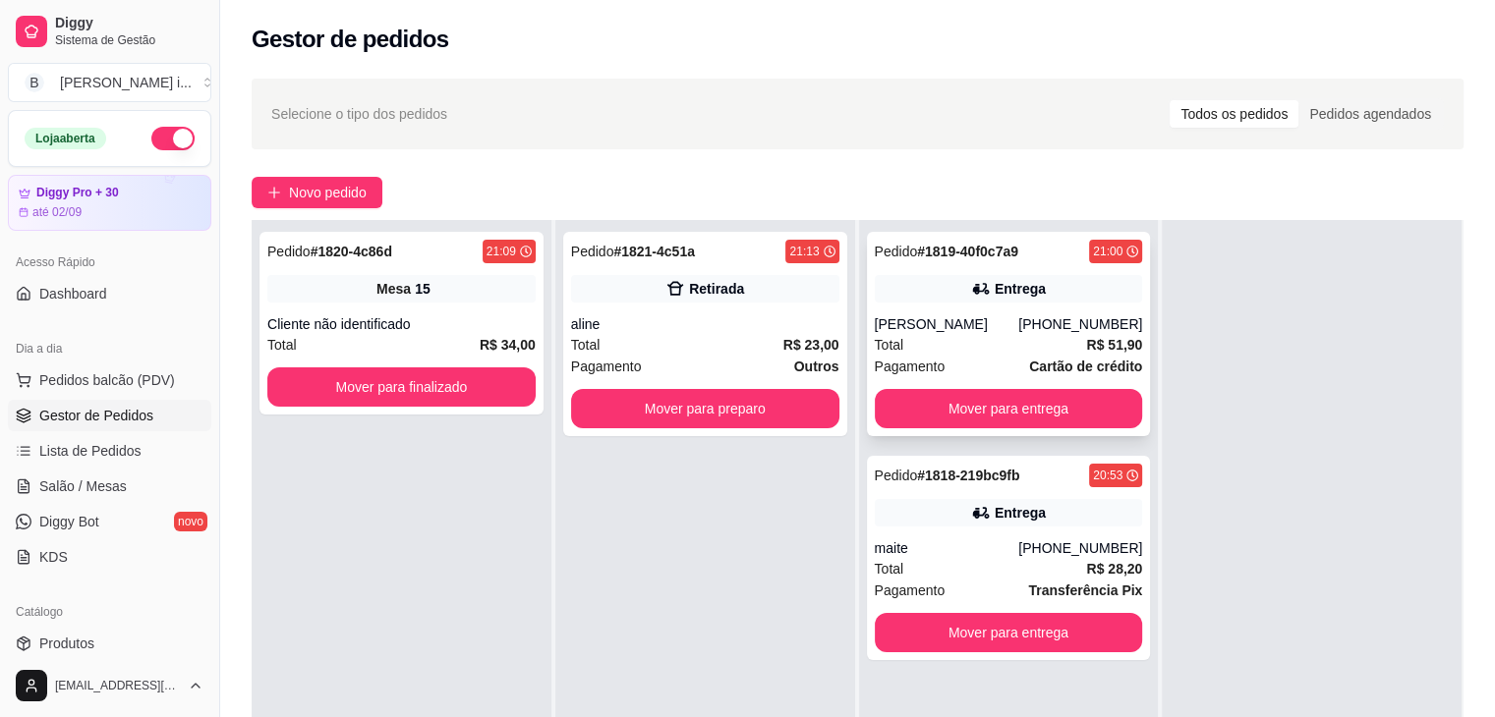
click at [1054, 428] on div "Pedido # 1819-40f0c7a9 21:00 Entrega Malik [PHONE_NUMBER] Total R$ 51,90 Pagame…" at bounding box center [1009, 334] width 284 height 204
click at [1077, 411] on button "Mover para entrega" at bounding box center [1009, 408] width 268 height 39
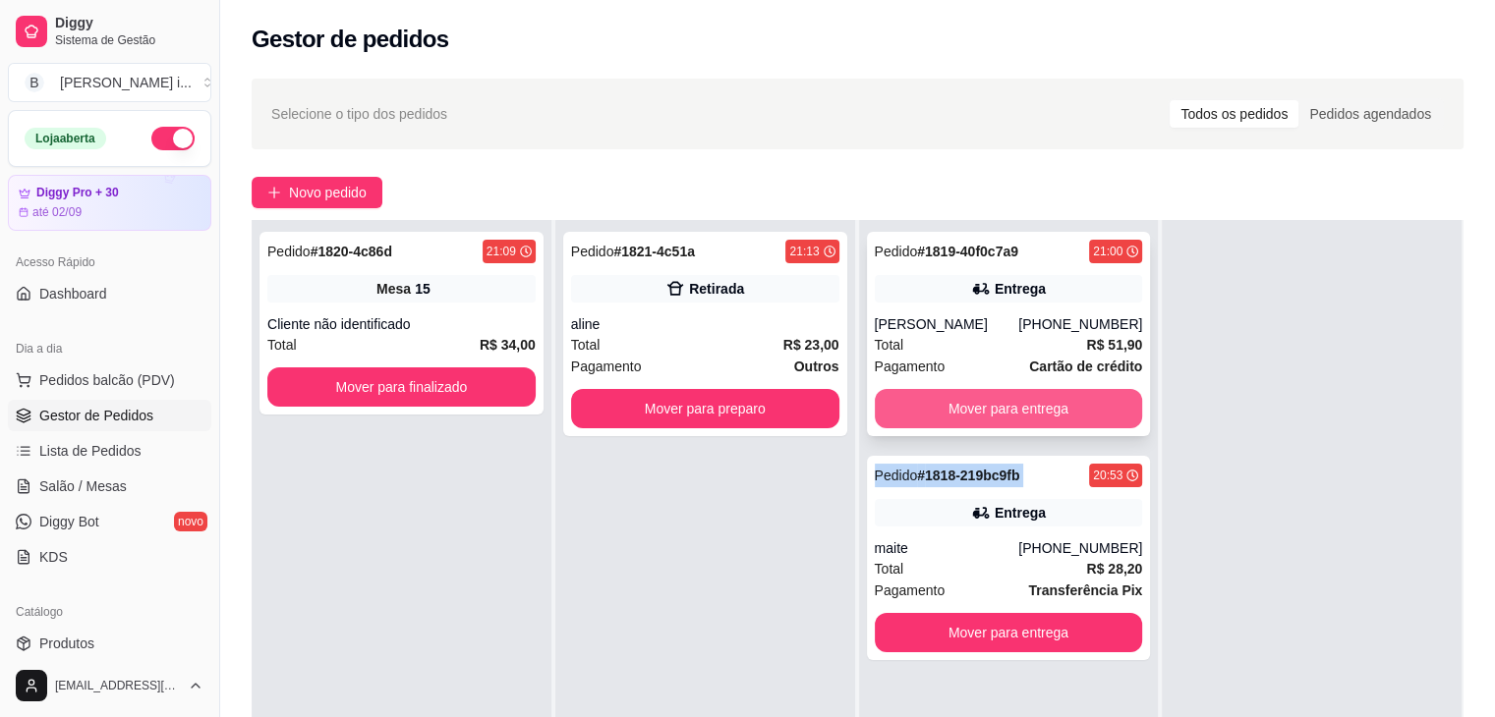
click at [1077, 411] on div "Mover para entrega" at bounding box center [1009, 408] width 268 height 39
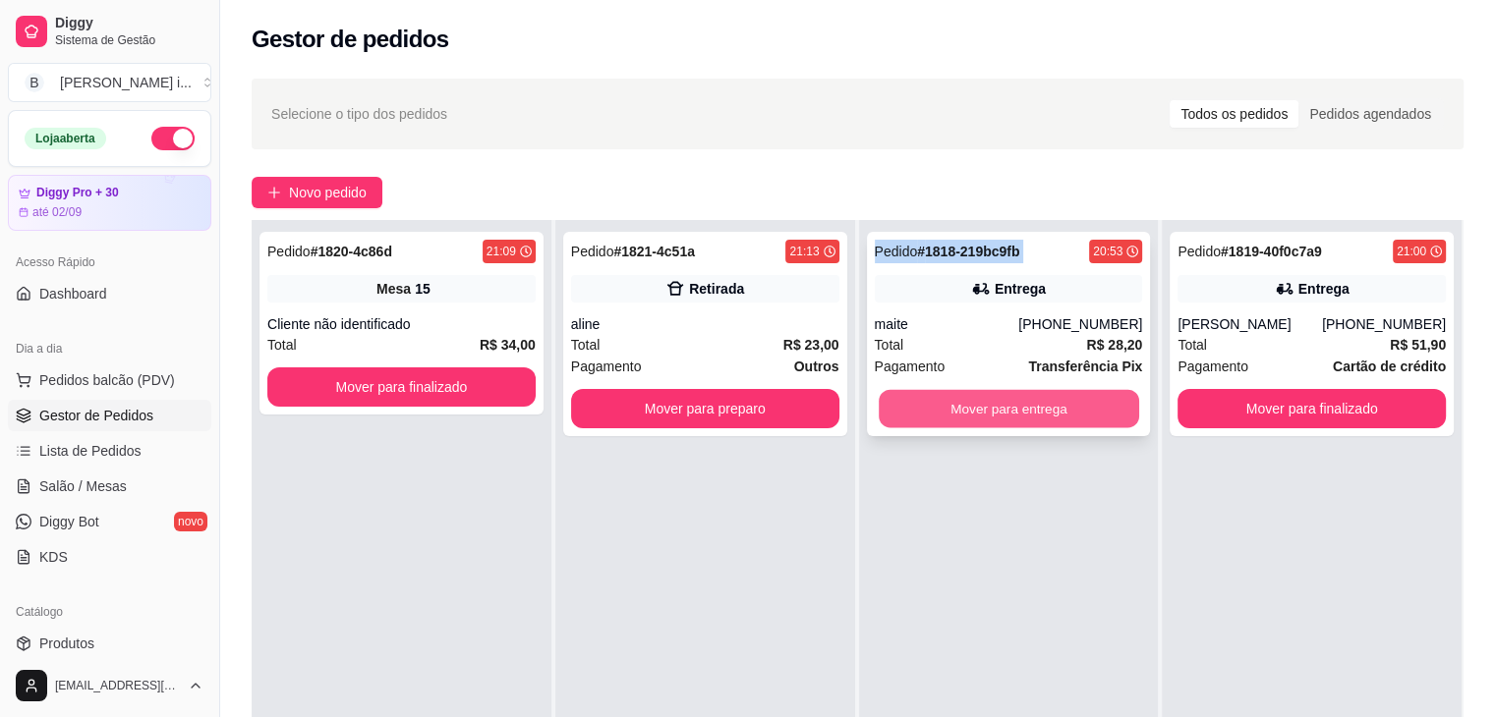
click at [1047, 426] on button "Mover para entrega" at bounding box center [1009, 409] width 260 height 38
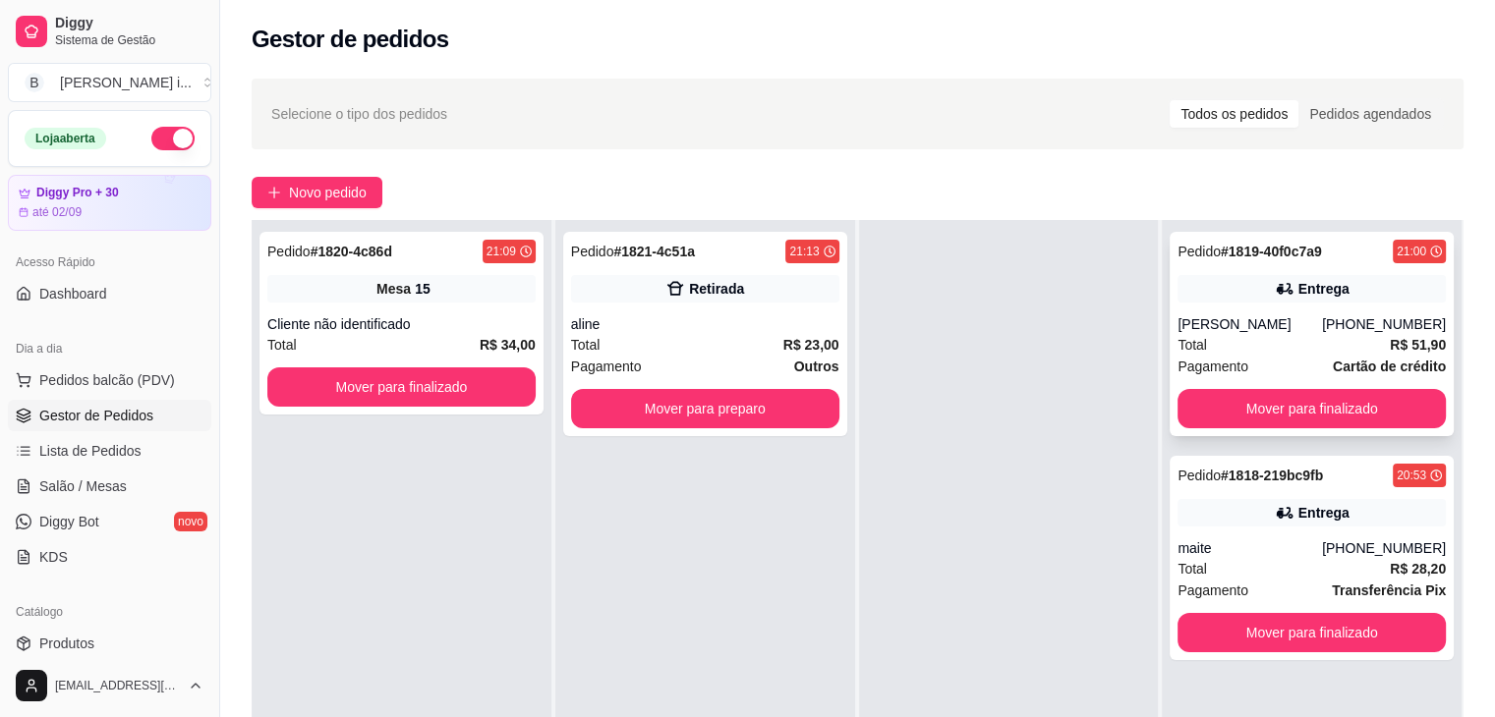
click at [1337, 347] on div "Total R$ 51,90" at bounding box center [1311, 345] width 268 height 22
click at [349, 187] on span "Novo pedido" at bounding box center [328, 193] width 78 height 22
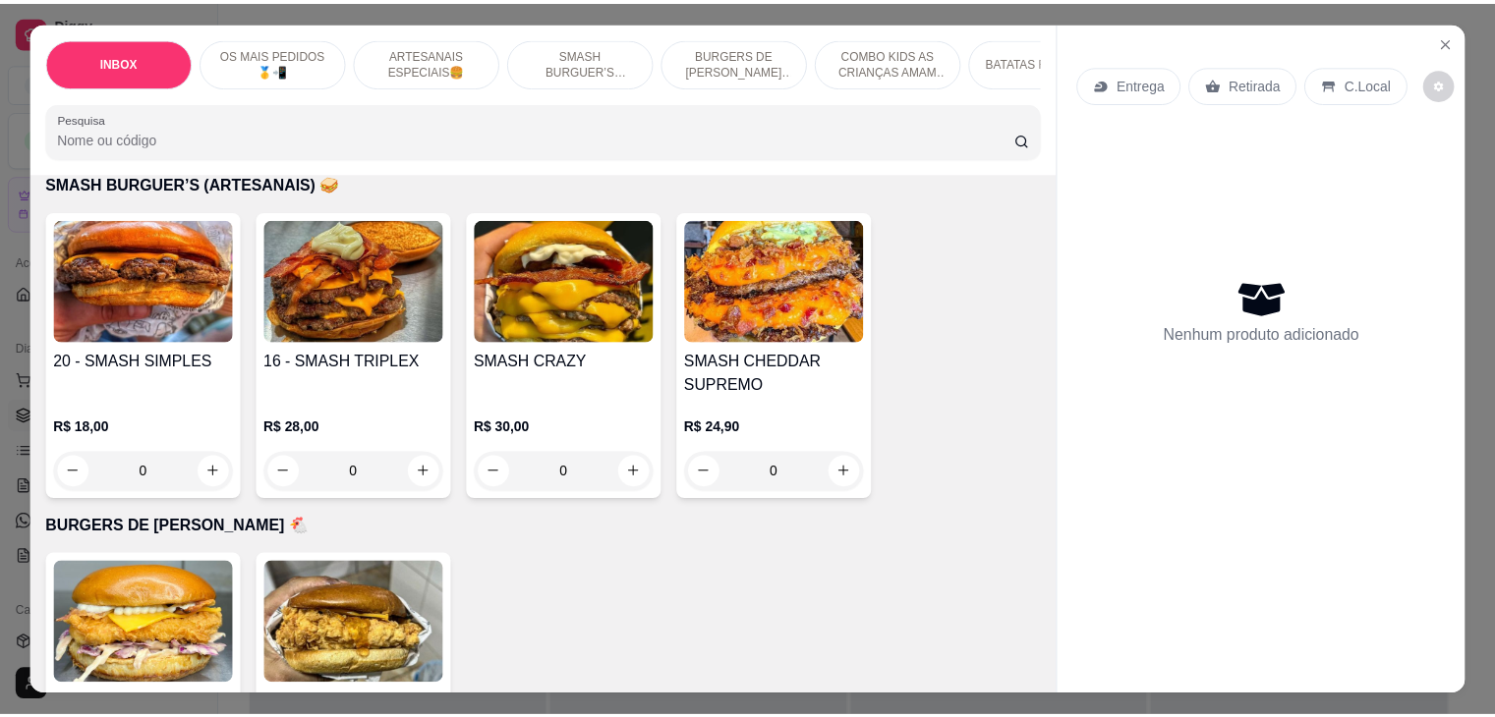
scroll to position [2064, 0]
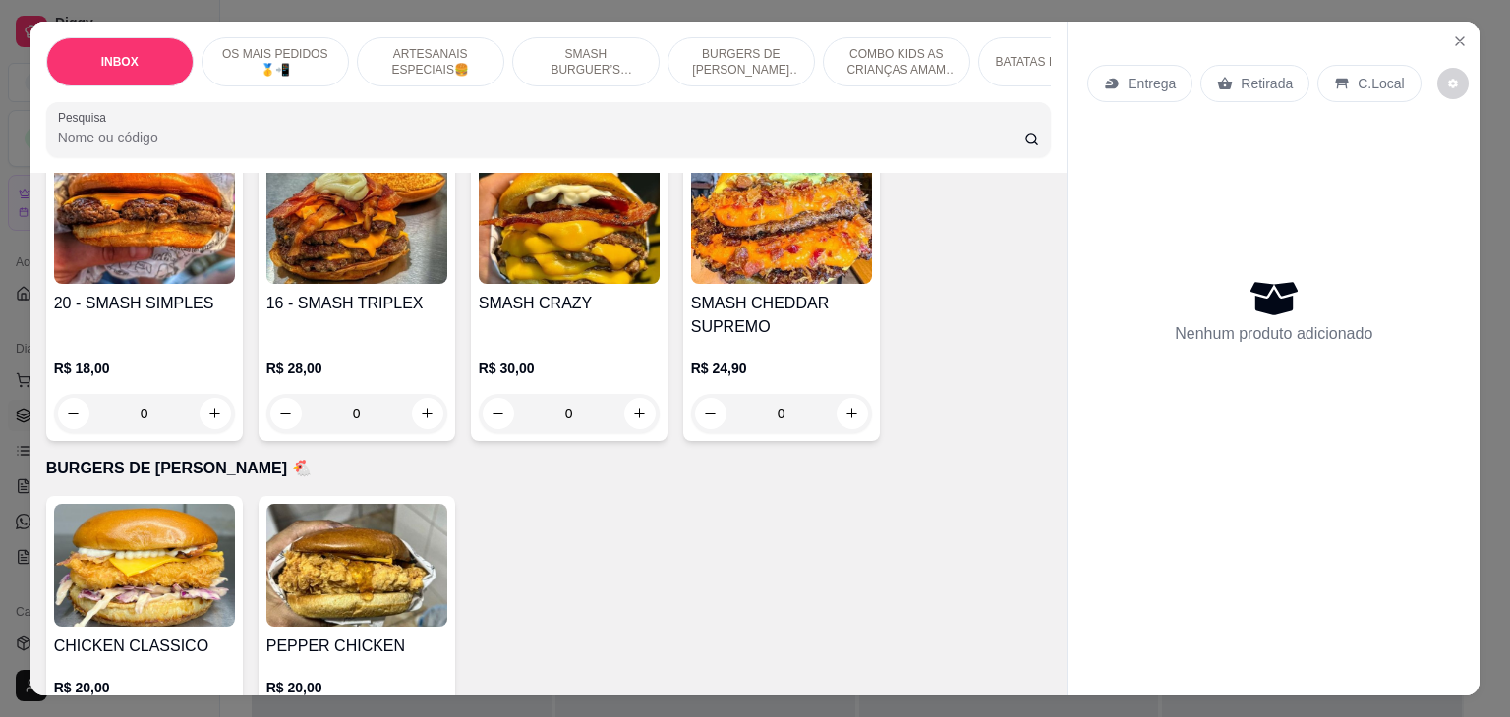
click at [216, 544] on img at bounding box center [144, 565] width 181 height 123
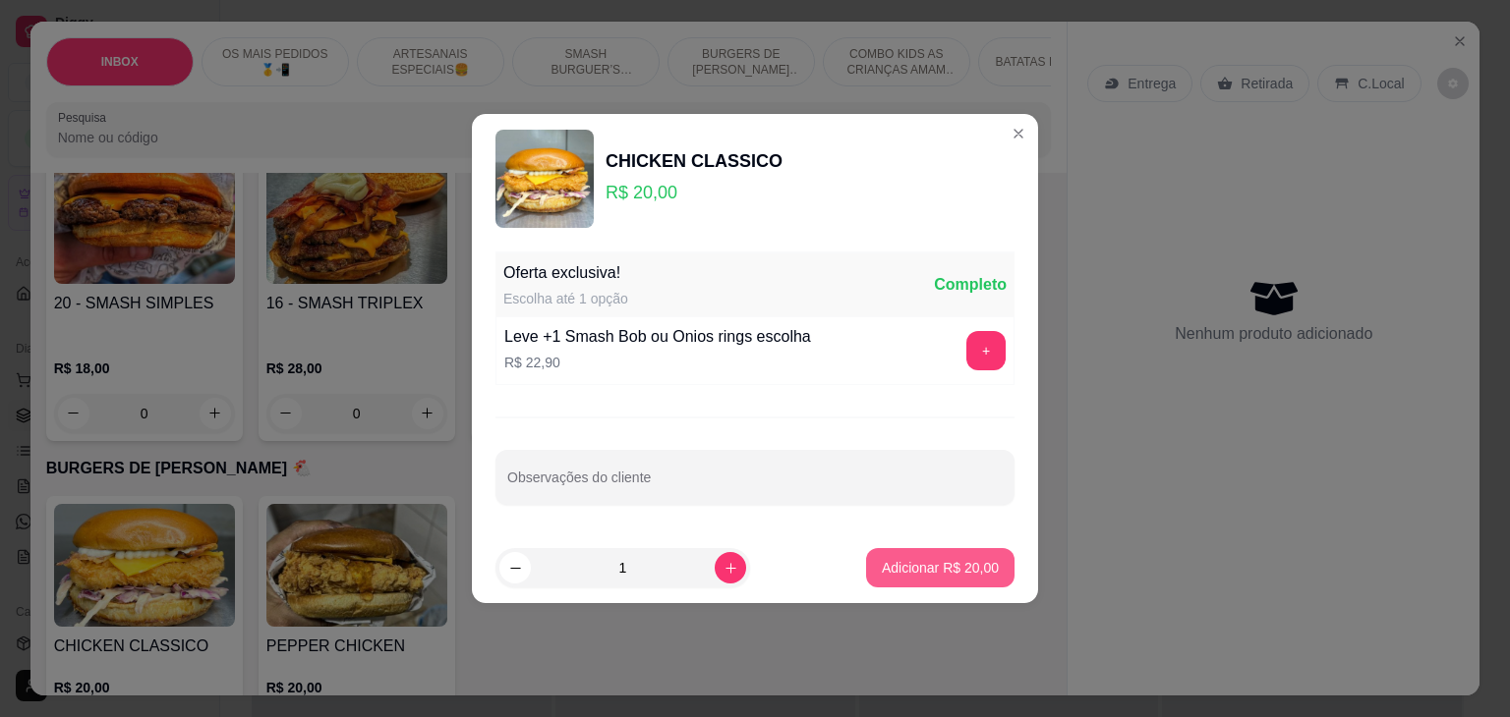
click at [896, 559] on p "Adicionar R$ 20,00" at bounding box center [940, 568] width 117 height 20
type input "1"
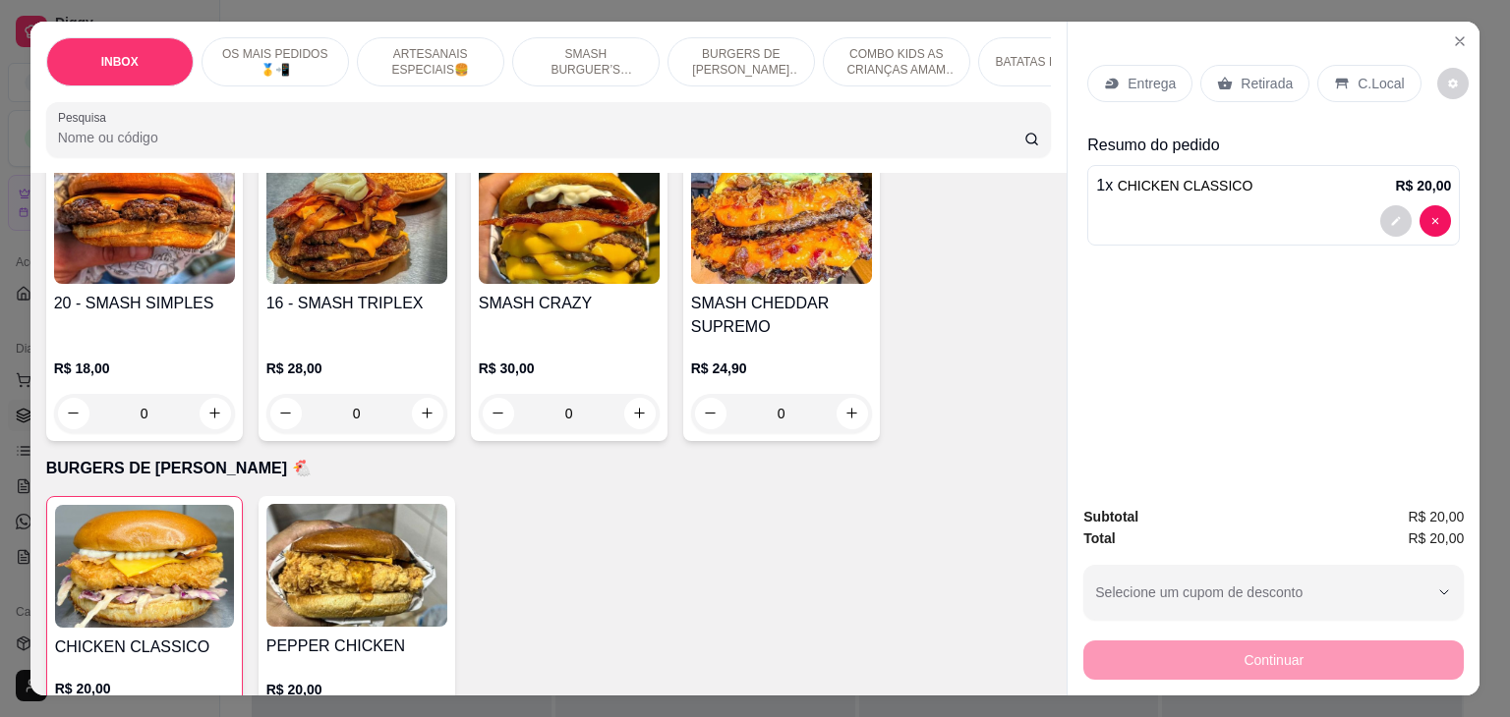
click at [1259, 84] on p "Retirada" at bounding box center [1266, 84] width 52 height 20
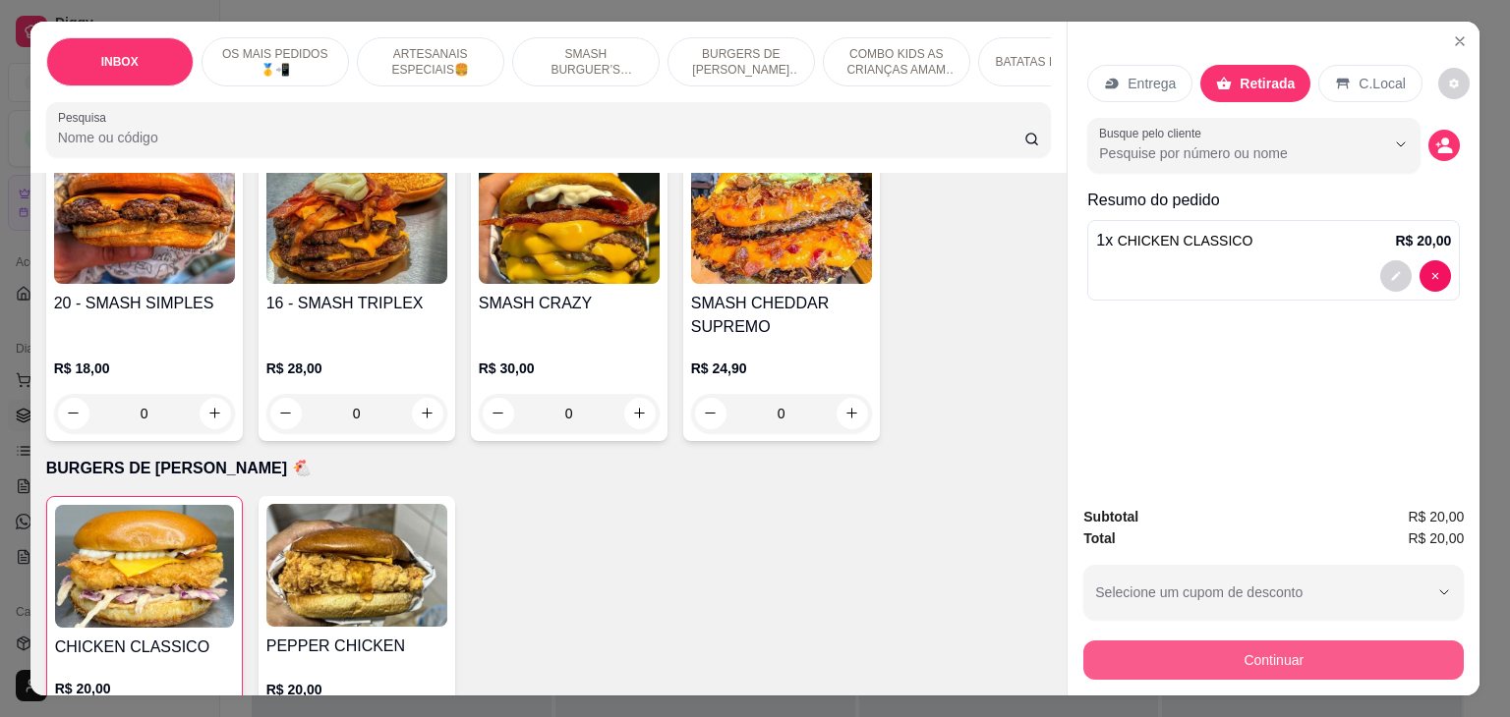
click at [1210, 646] on button "Continuar" at bounding box center [1273, 660] width 380 height 39
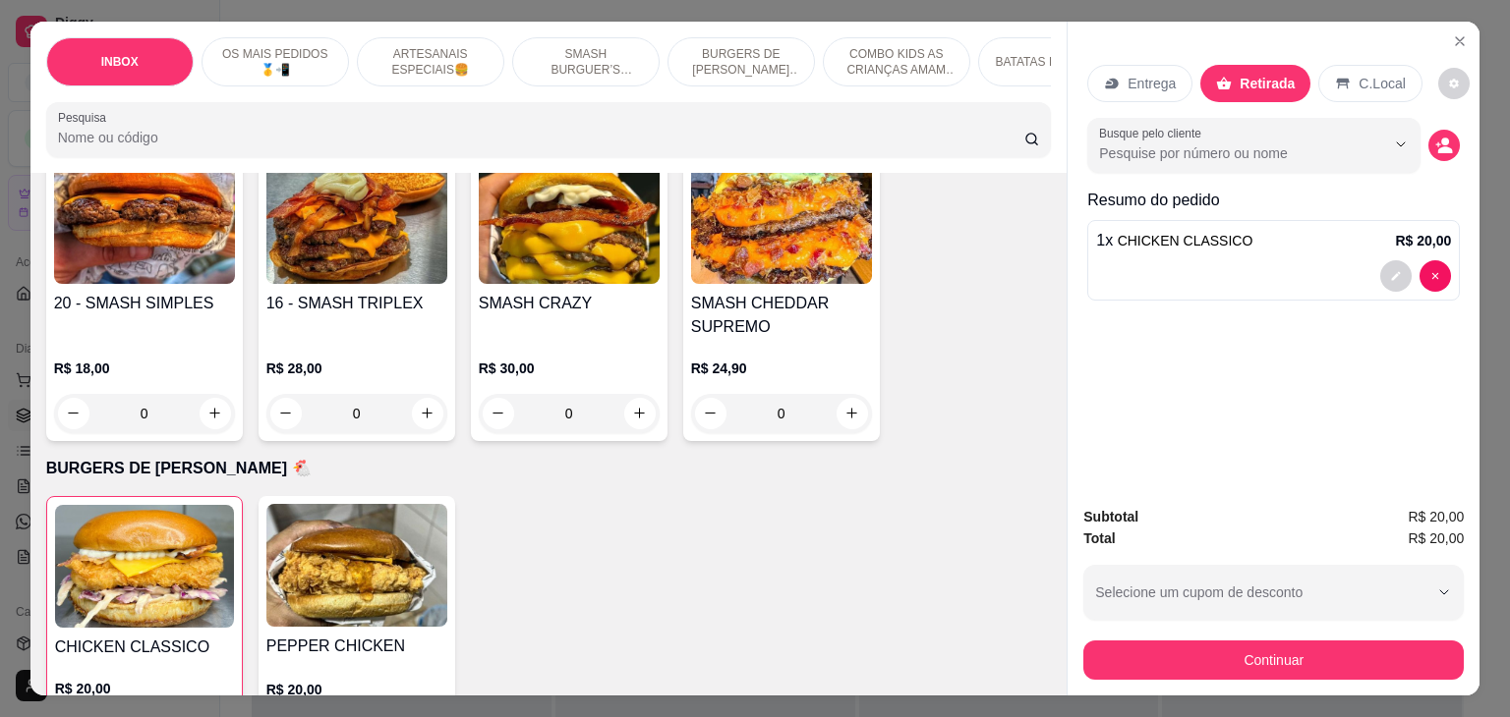
click at [853, 390] on div "Outro" at bounding box center [889, 380] width 139 height 115
type input "R$ 0,00"
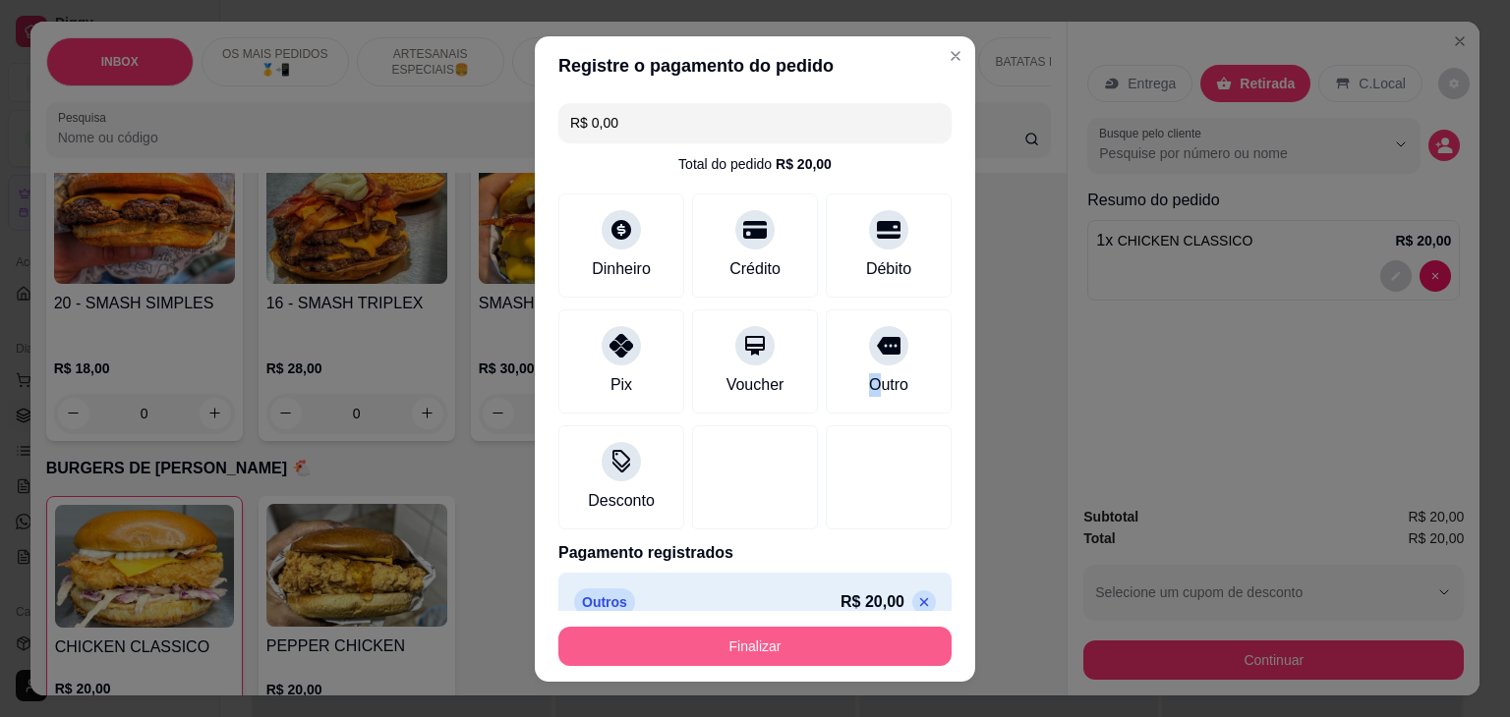
click at [706, 650] on button "Finalizar" at bounding box center [754, 646] width 393 height 39
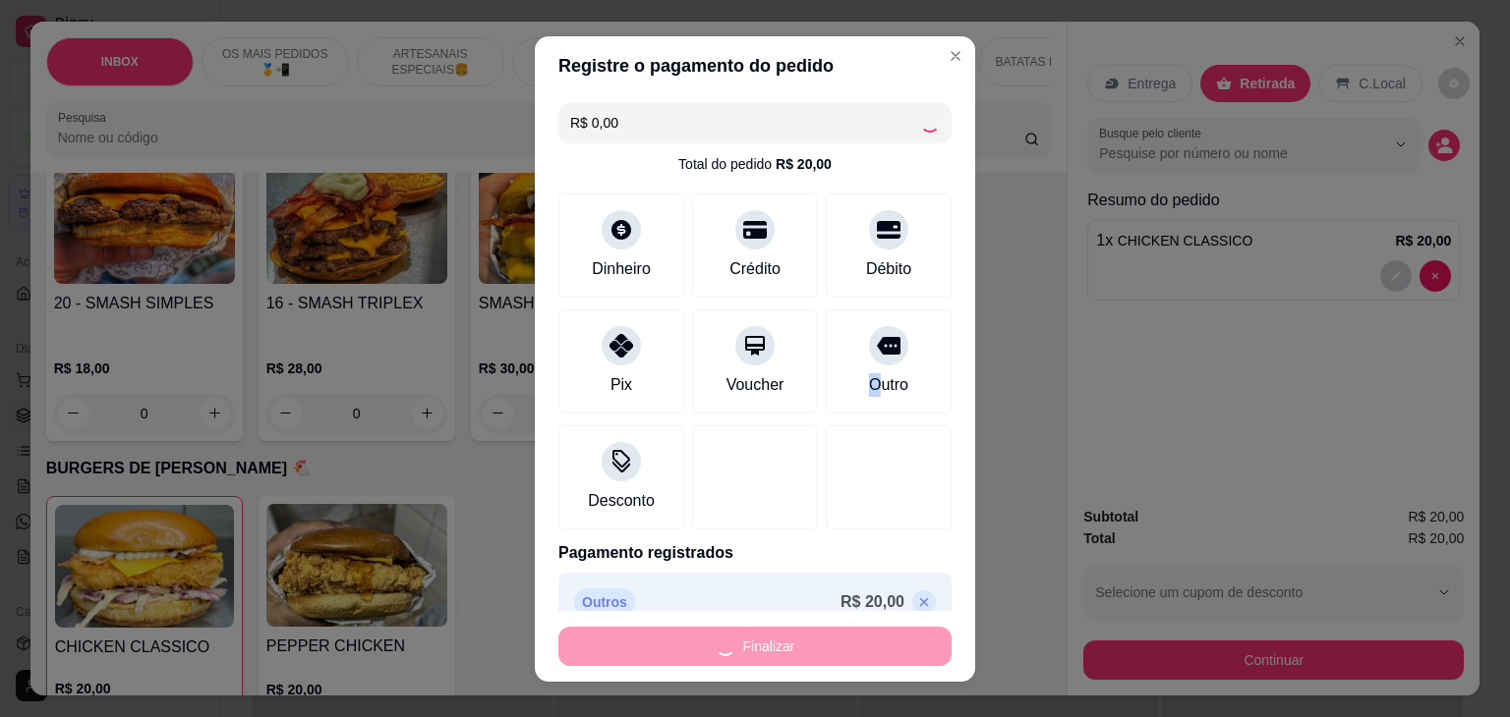
type input "0"
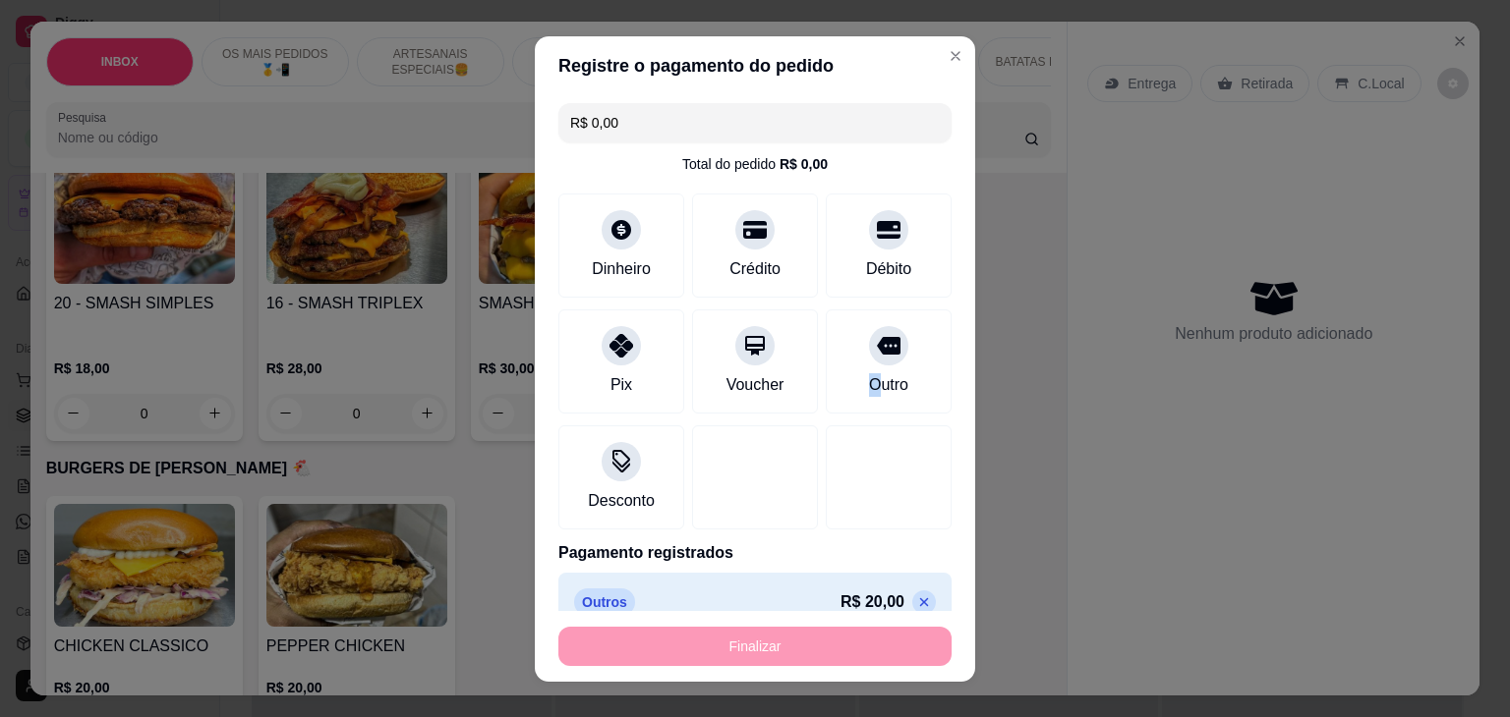
type input "-R$ 20,00"
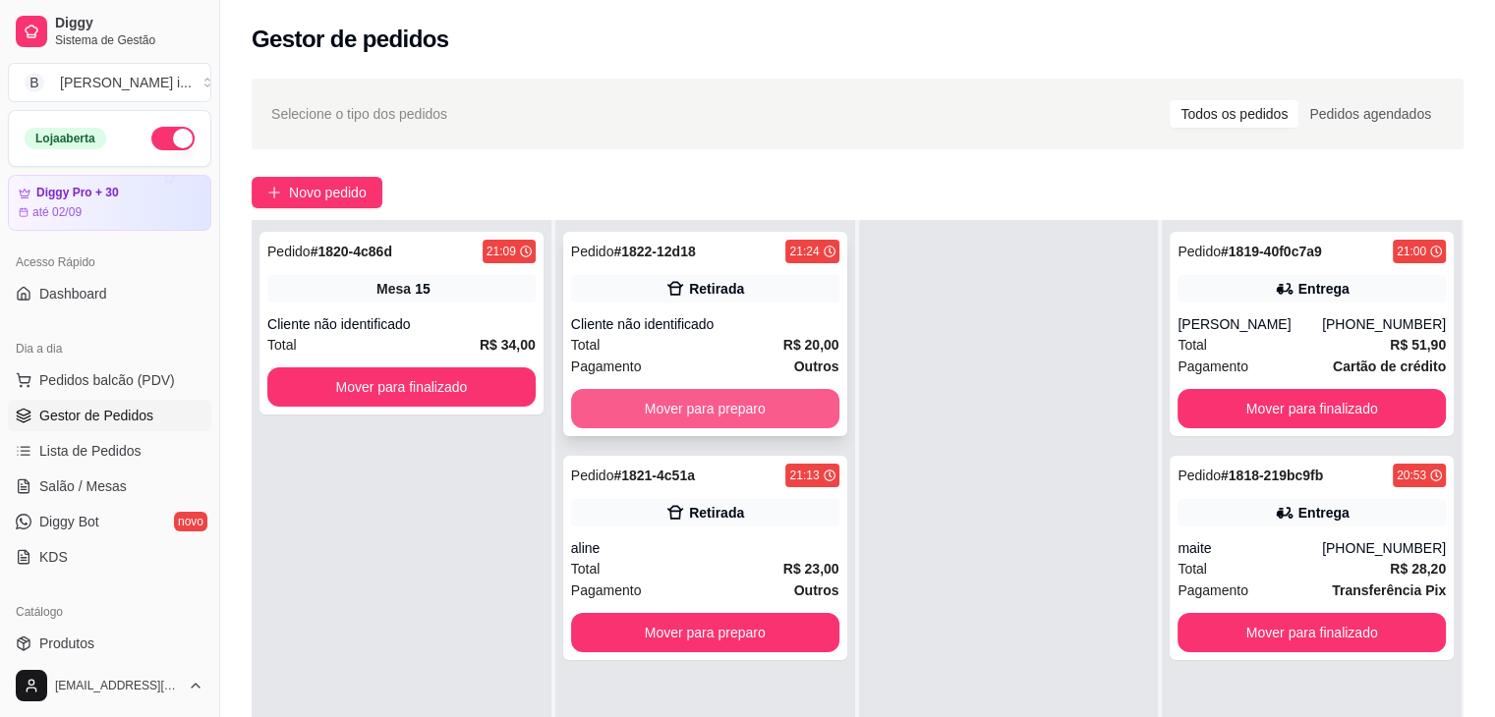
click at [783, 329] on div "Cliente não identificado" at bounding box center [705, 324] width 268 height 20
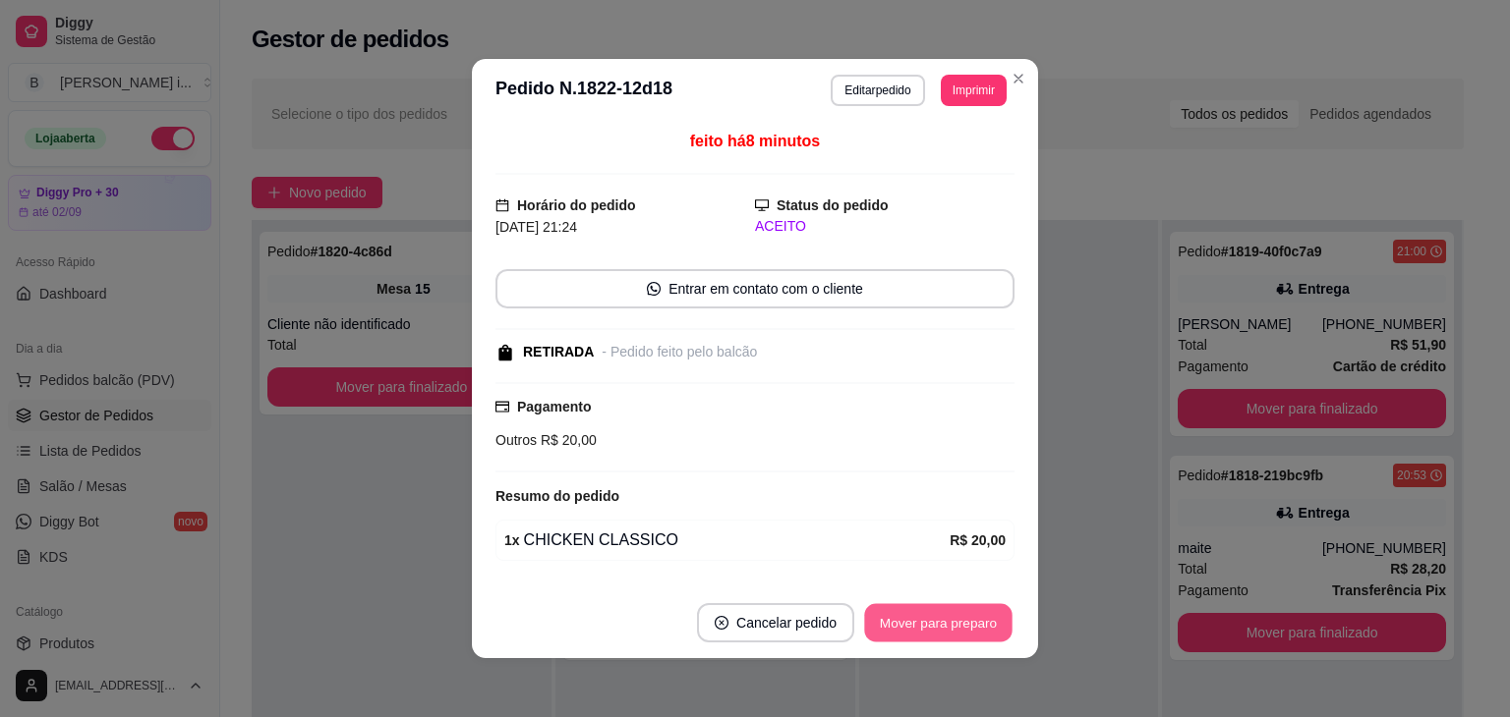
click at [941, 619] on button "Mover para preparo" at bounding box center [937, 623] width 147 height 38
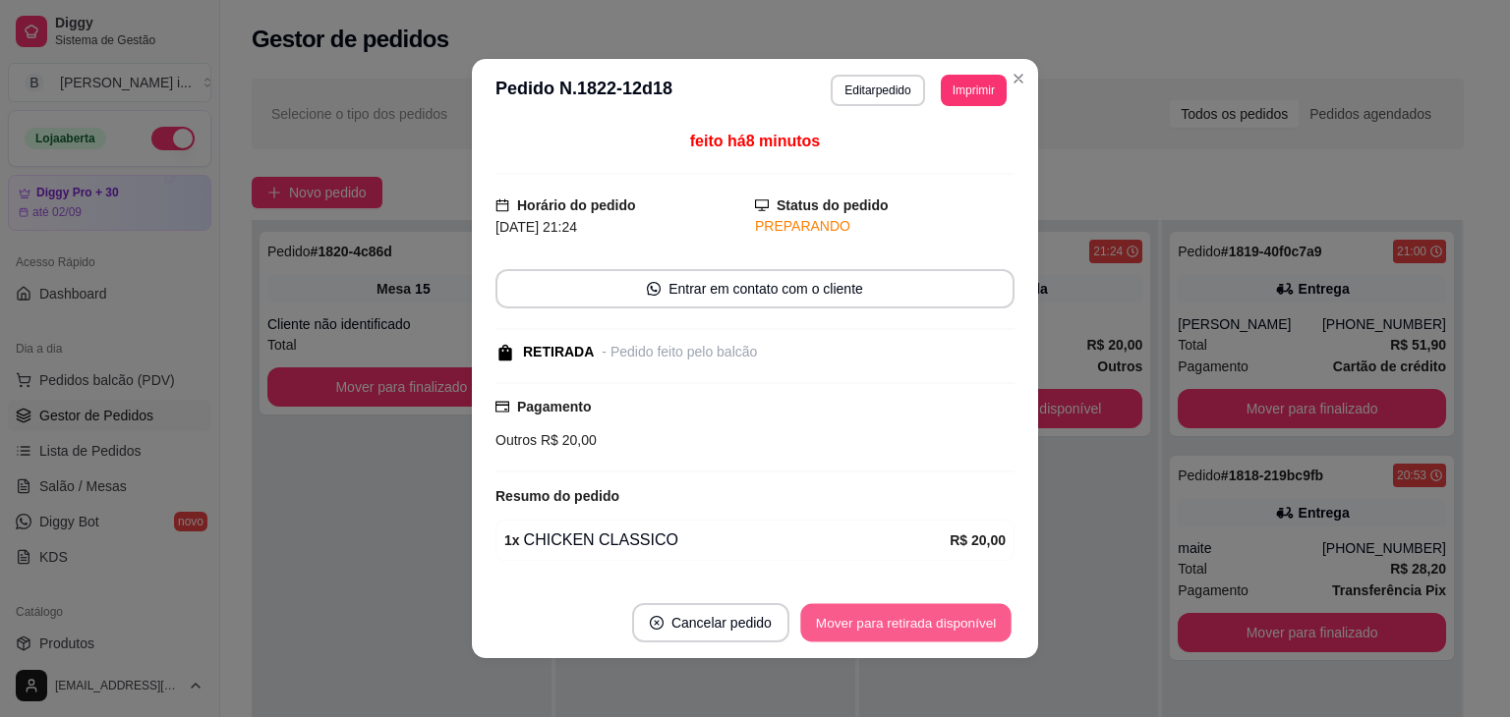
click at [941, 618] on button "Mover para retirada disponível" at bounding box center [905, 623] width 210 height 38
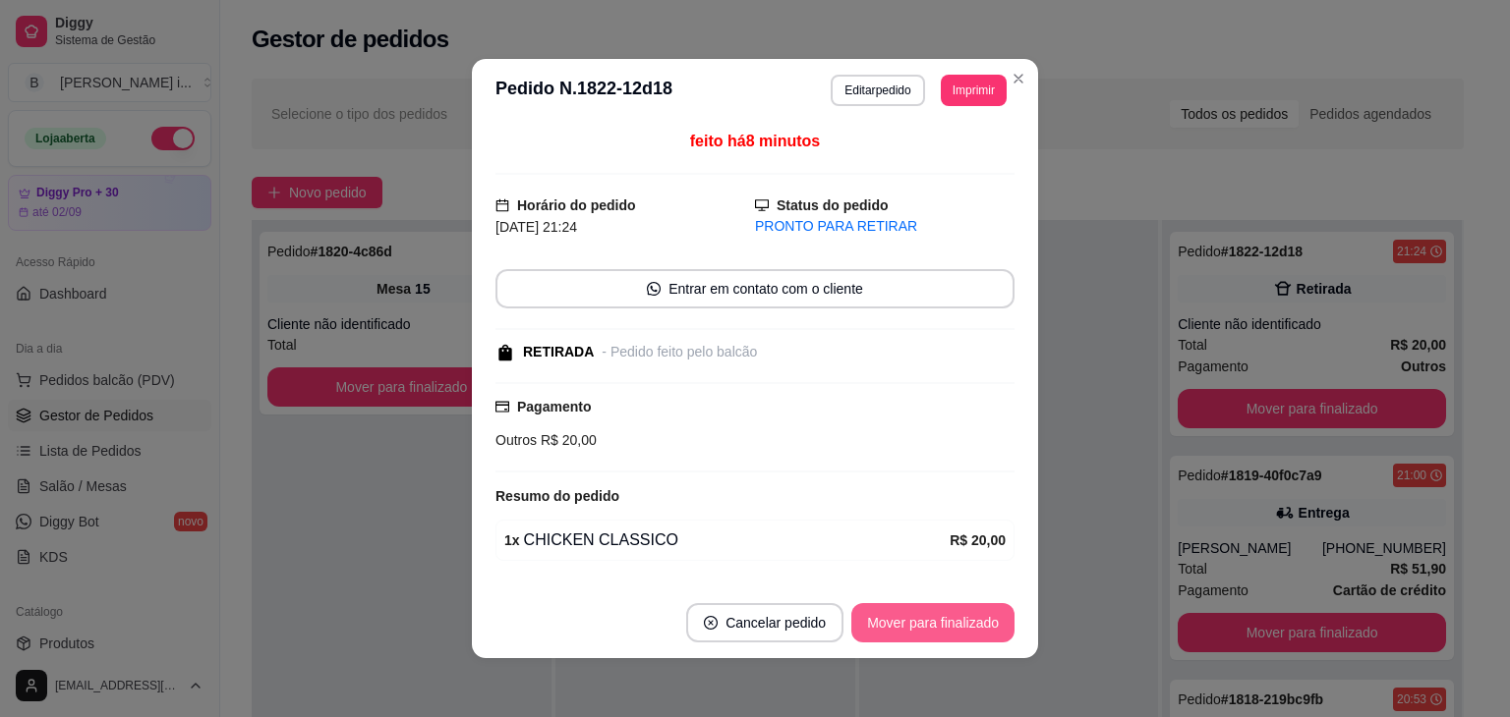
click at [947, 630] on button "Mover para finalizado" at bounding box center [932, 622] width 163 height 39
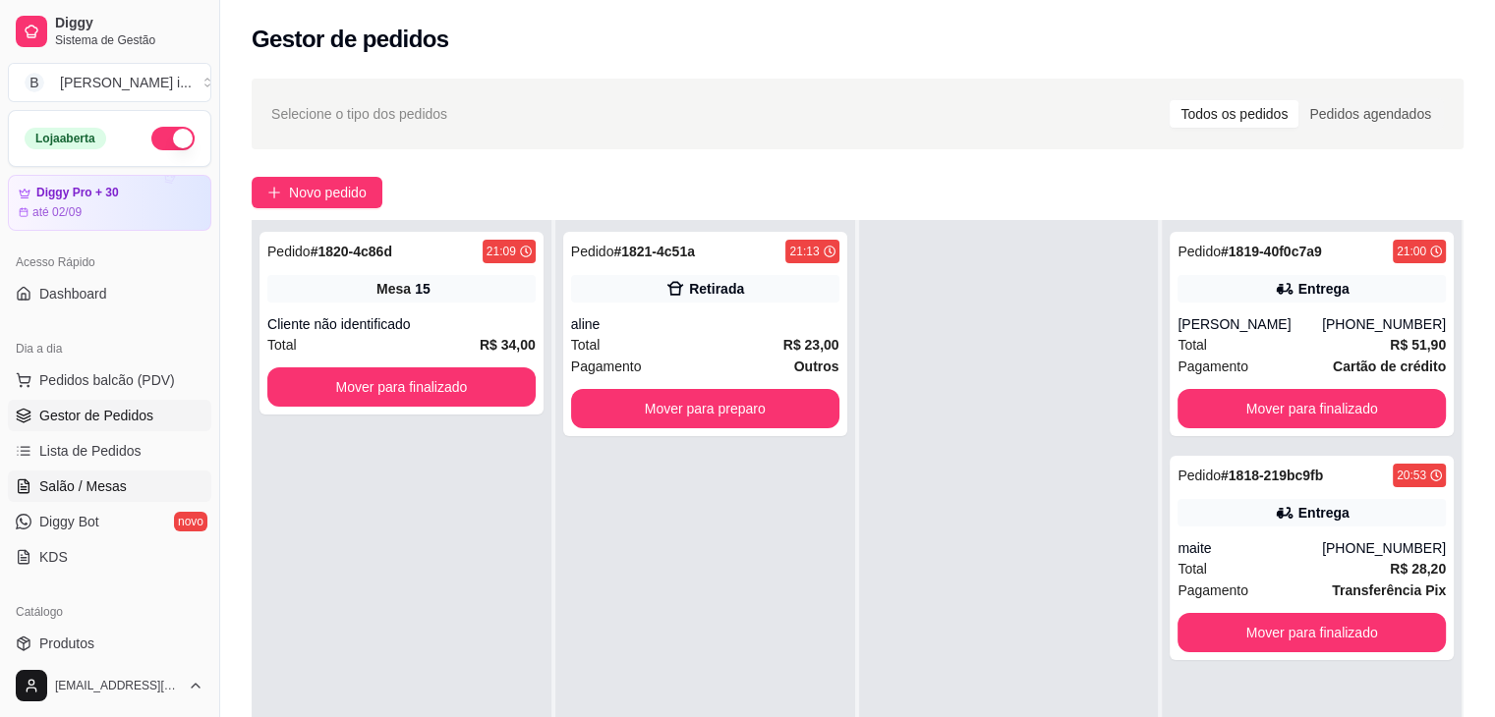
click at [76, 490] on span "Salão / Mesas" at bounding box center [82, 487] width 87 height 20
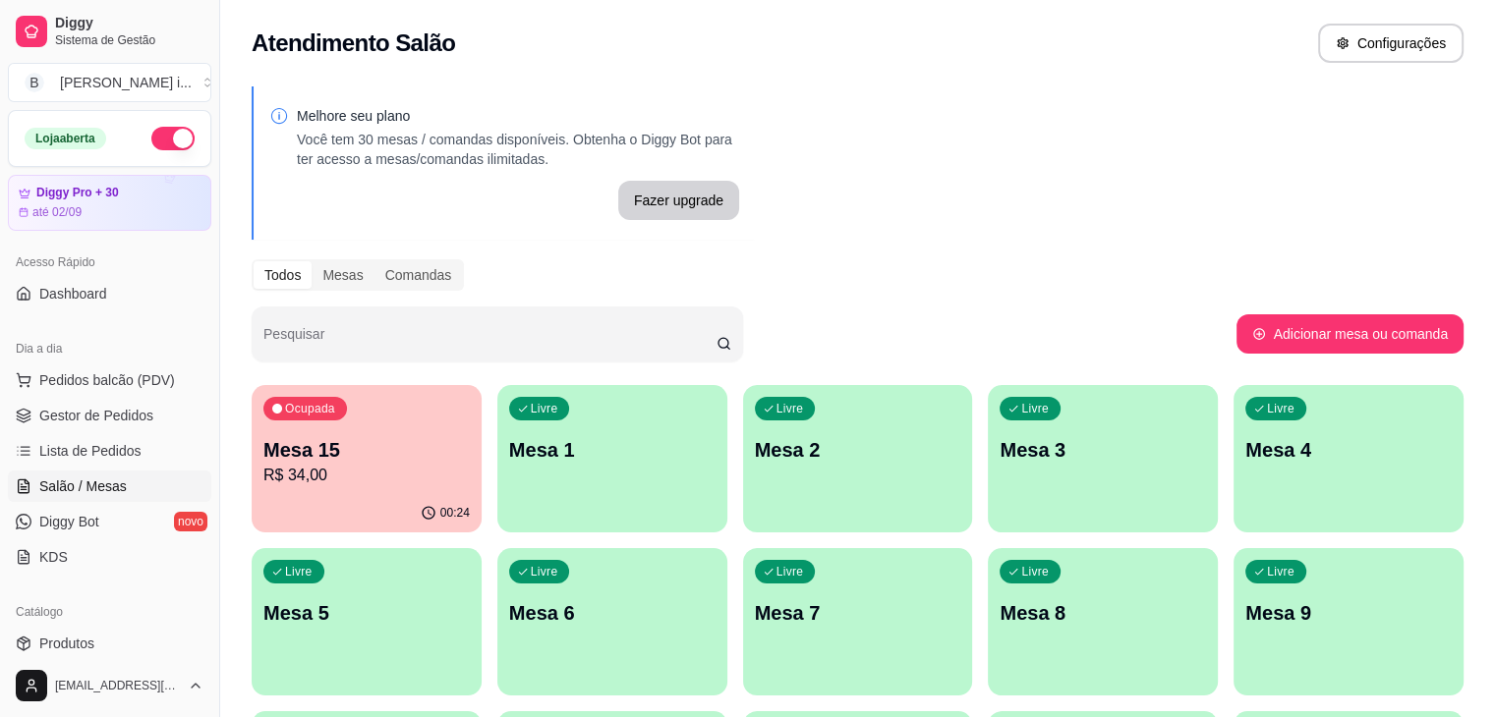
click at [421, 515] on icon "button" at bounding box center [429, 513] width 16 height 16
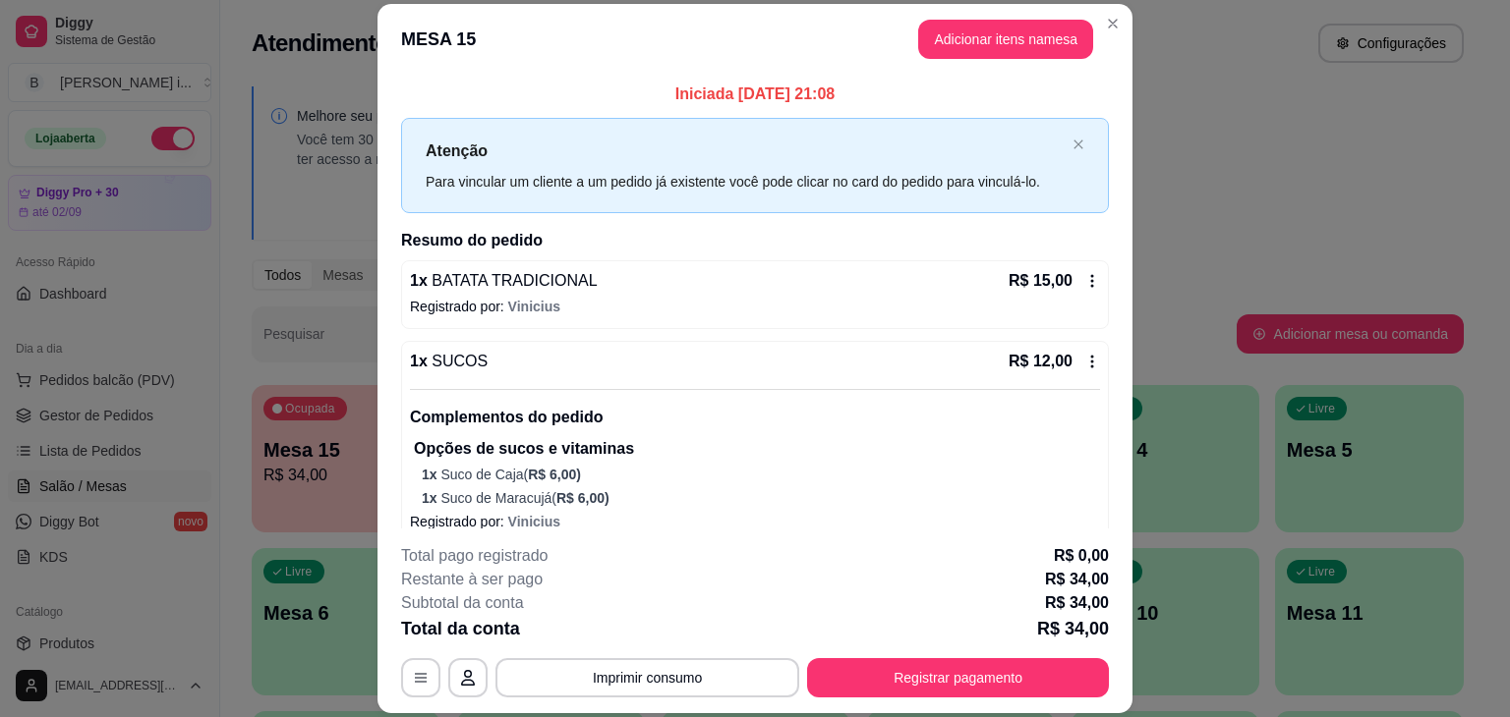
click at [932, 655] on div "**********" at bounding box center [755, 620] width 708 height 153
click at [937, 667] on button "Registrar pagamento" at bounding box center [958, 678] width 293 height 38
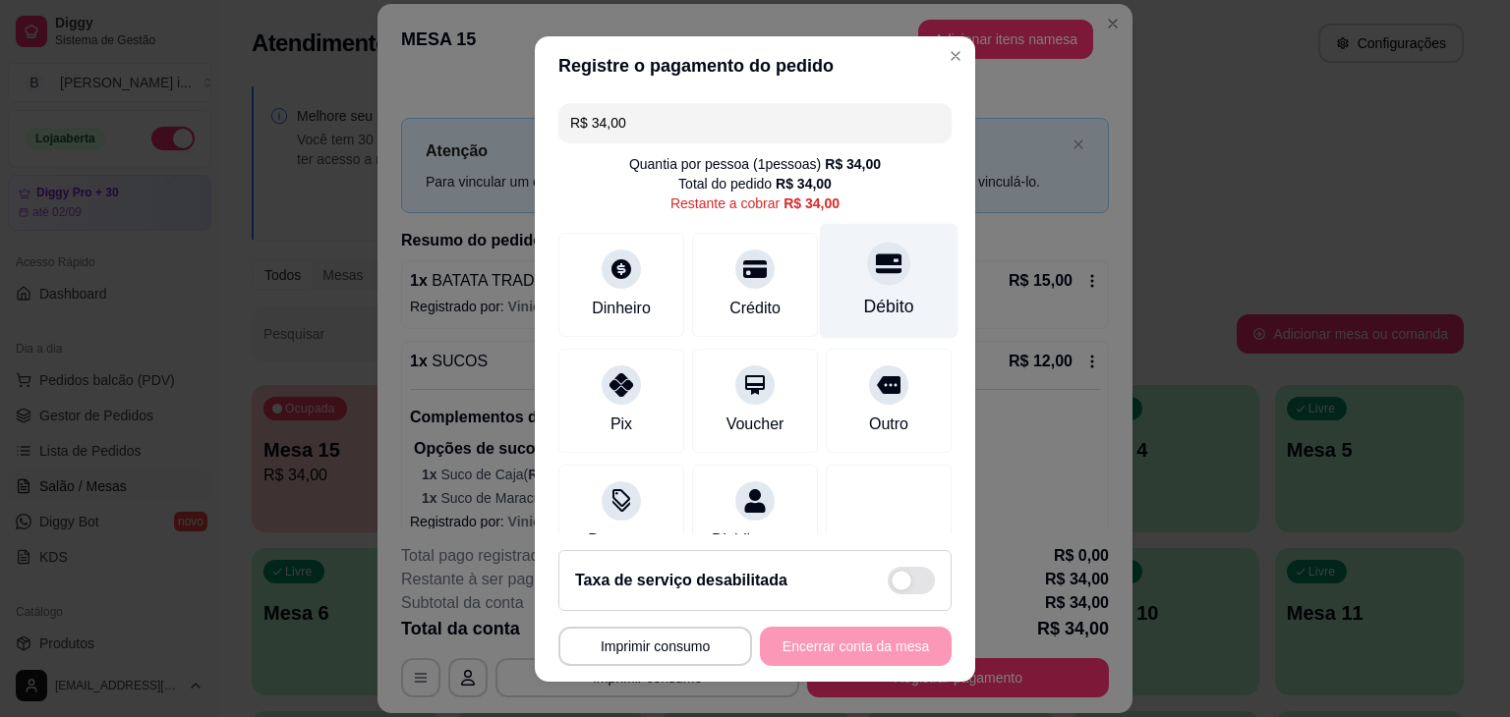
click at [876, 272] on icon at bounding box center [889, 264] width 26 height 20
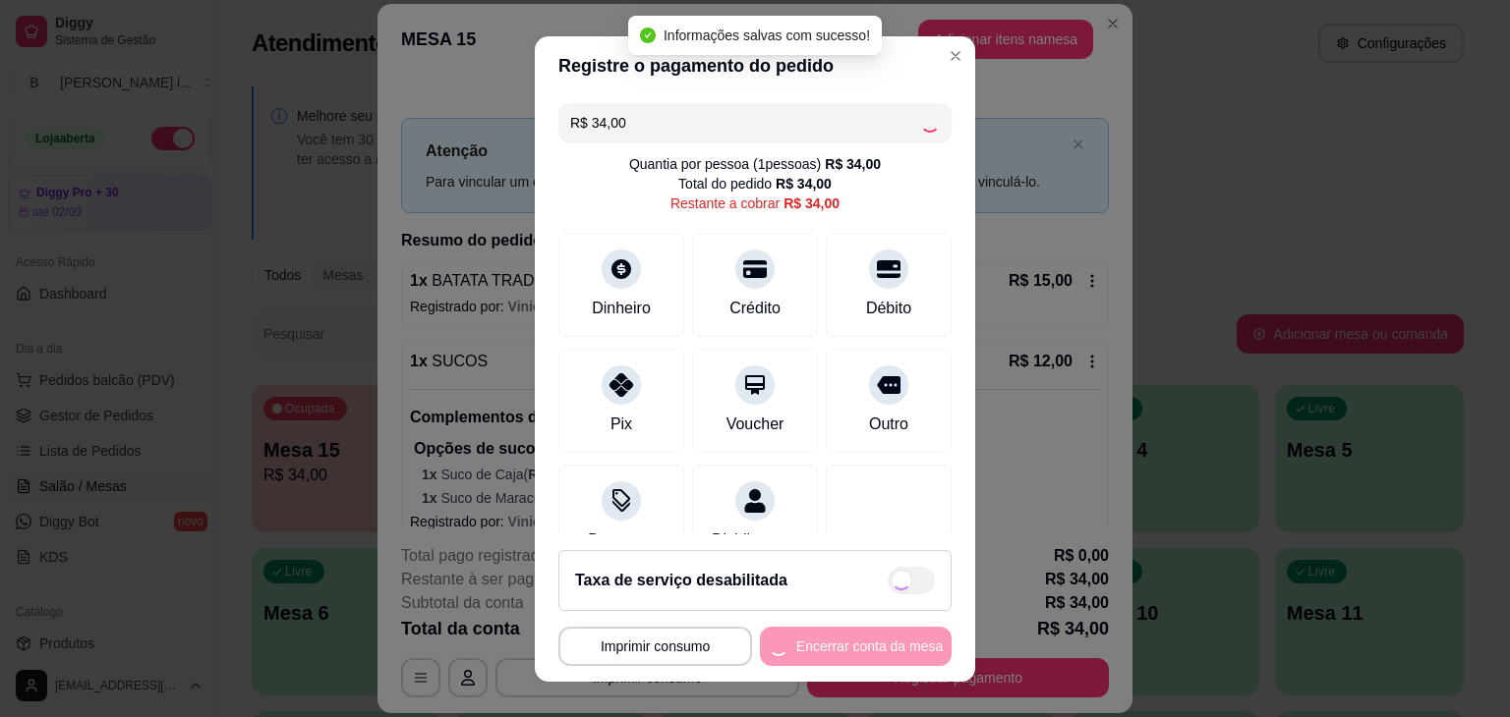
type input "R$ 0,00"
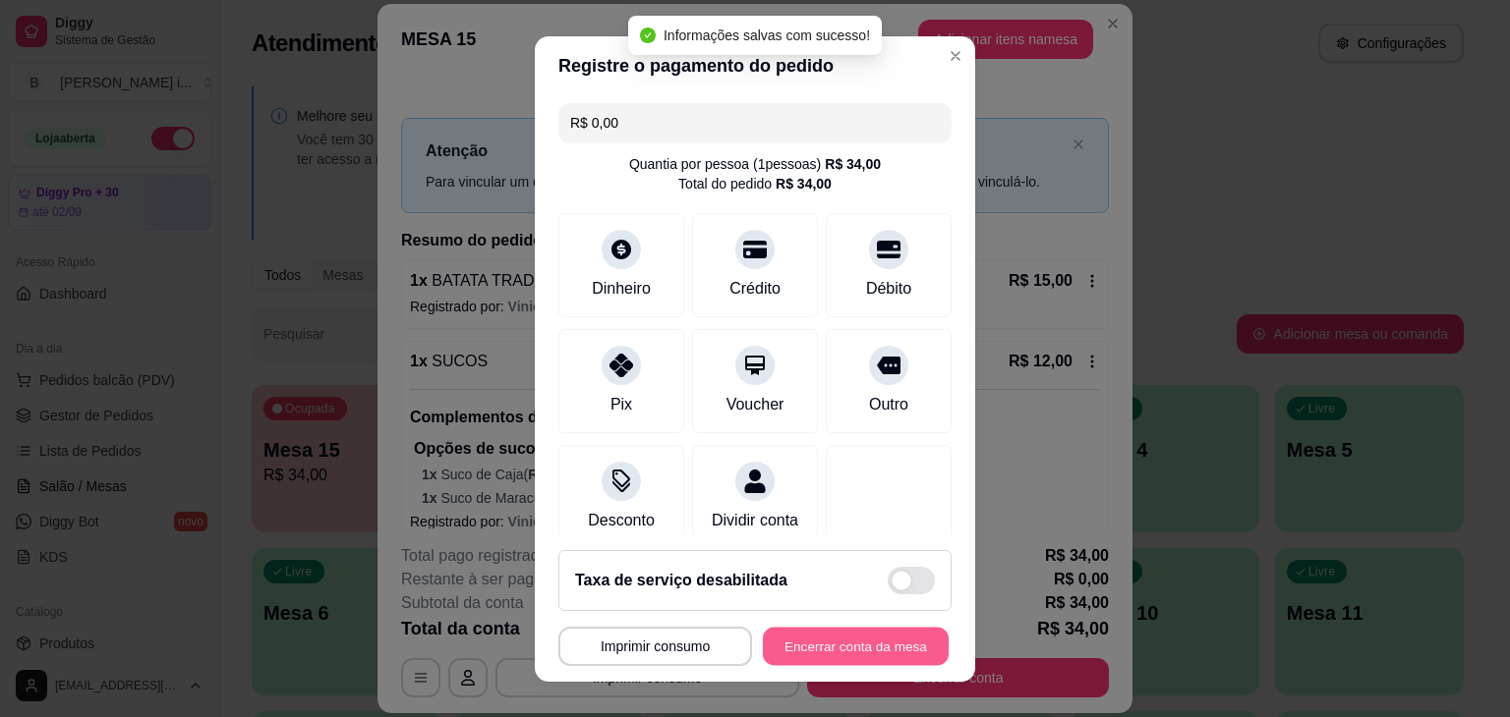
click at [845, 634] on button "Encerrar conta da mesa" at bounding box center [856, 646] width 186 height 38
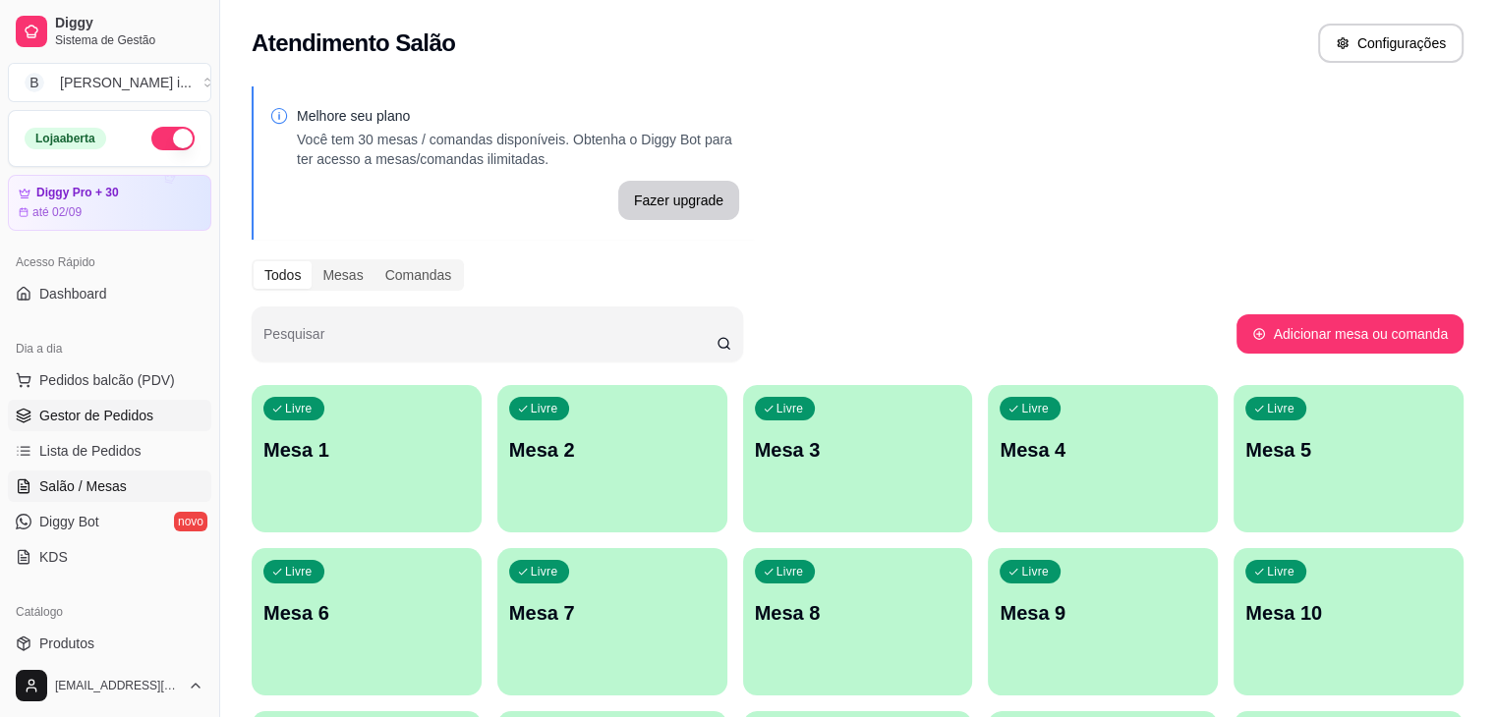
click at [155, 410] on link "Gestor de Pedidos" at bounding box center [109, 415] width 203 height 31
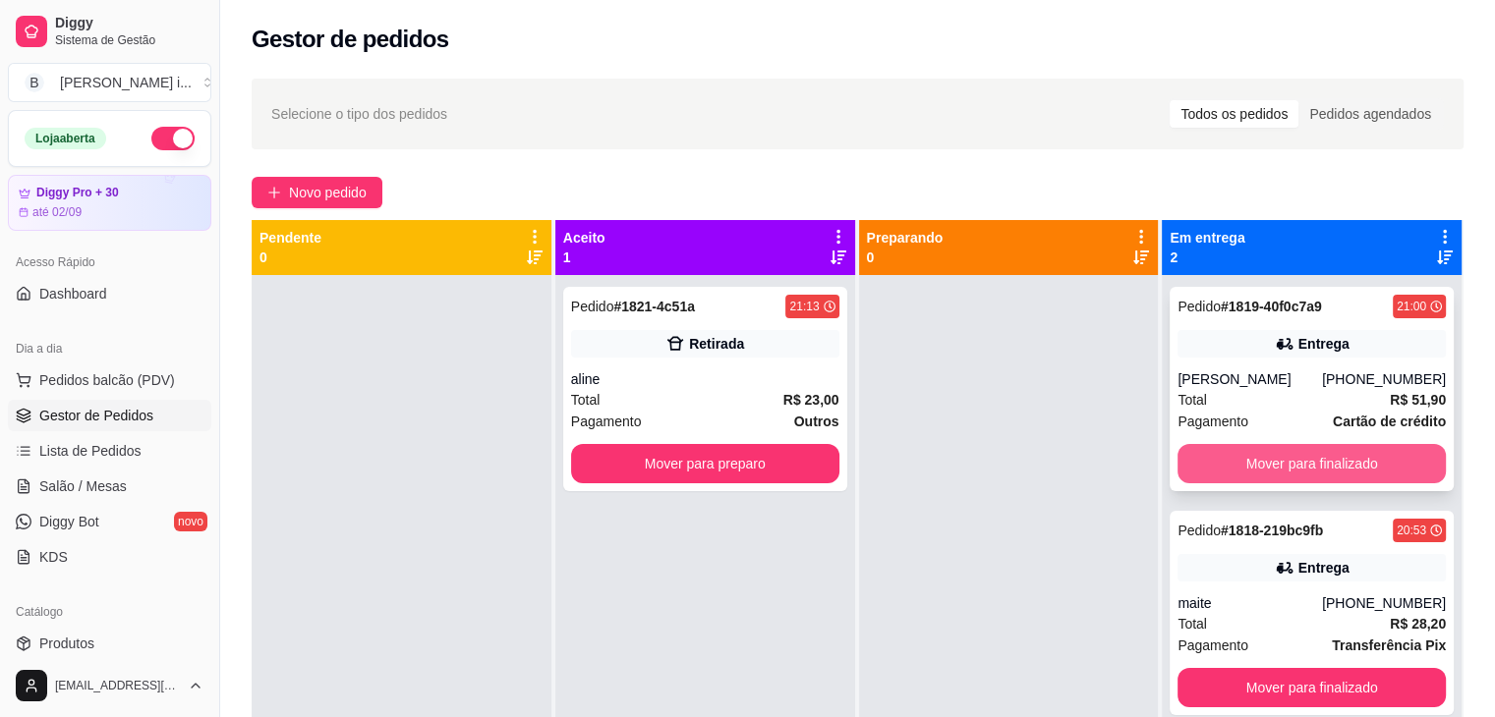
click at [1390, 463] on button "Mover para finalizado" at bounding box center [1311, 463] width 268 height 39
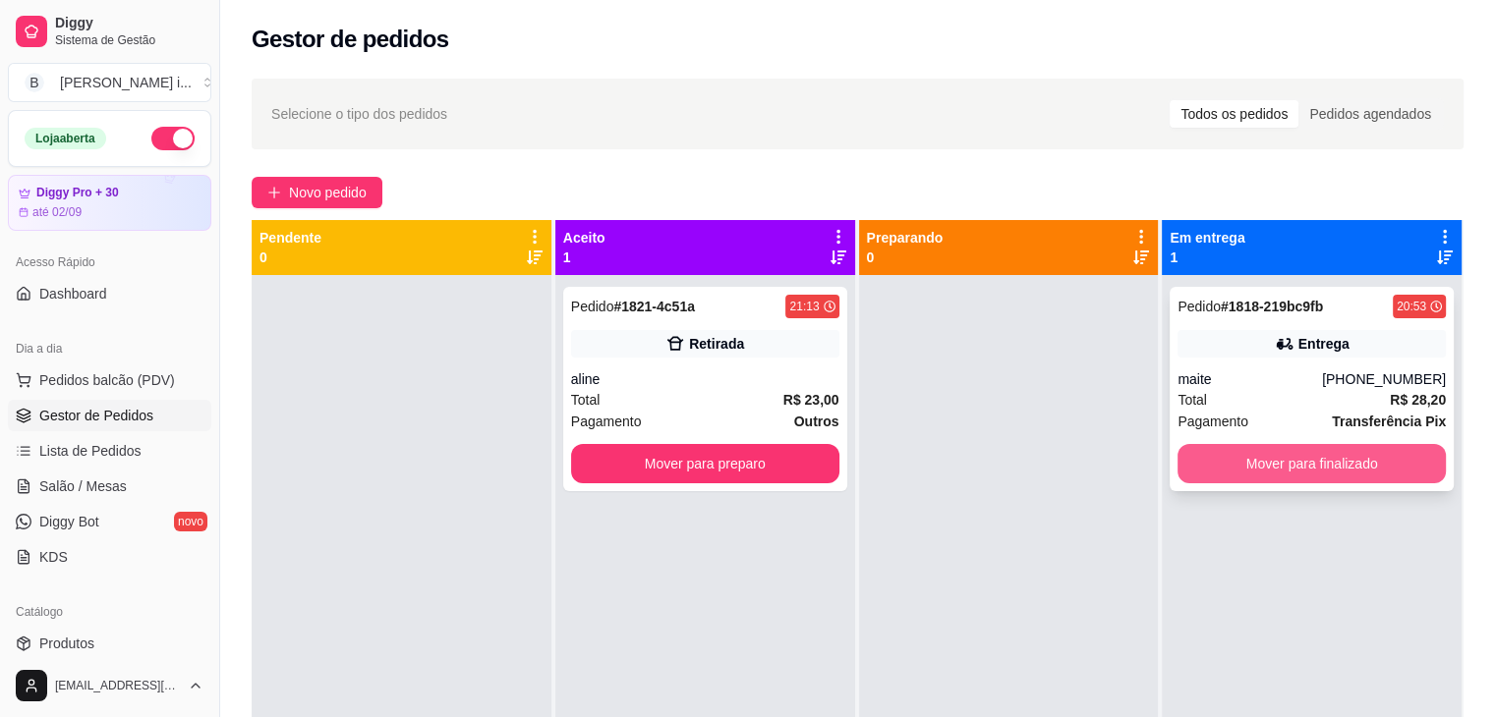
click at [1356, 473] on button "Mover para finalizado" at bounding box center [1311, 463] width 268 height 39
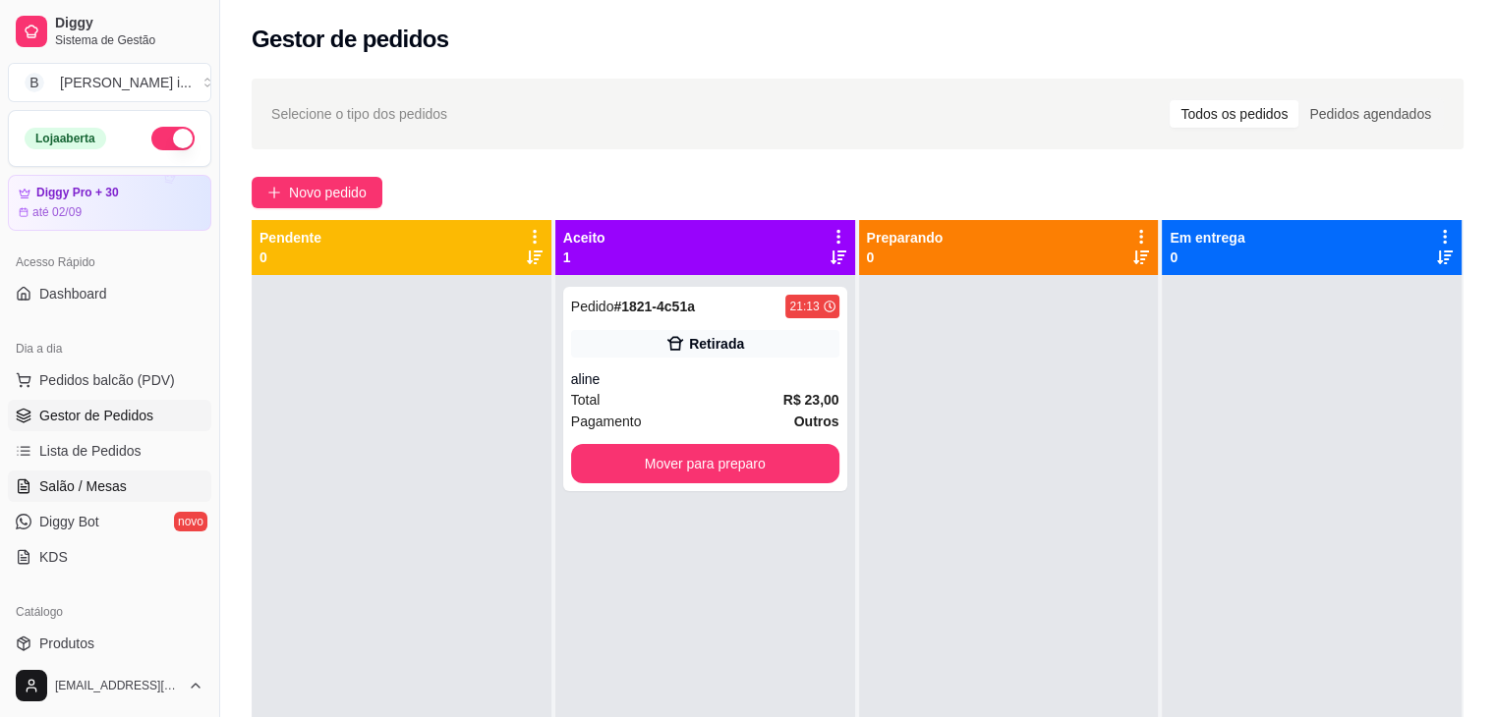
click at [95, 475] on link "Salão / Mesas" at bounding box center [109, 486] width 203 height 31
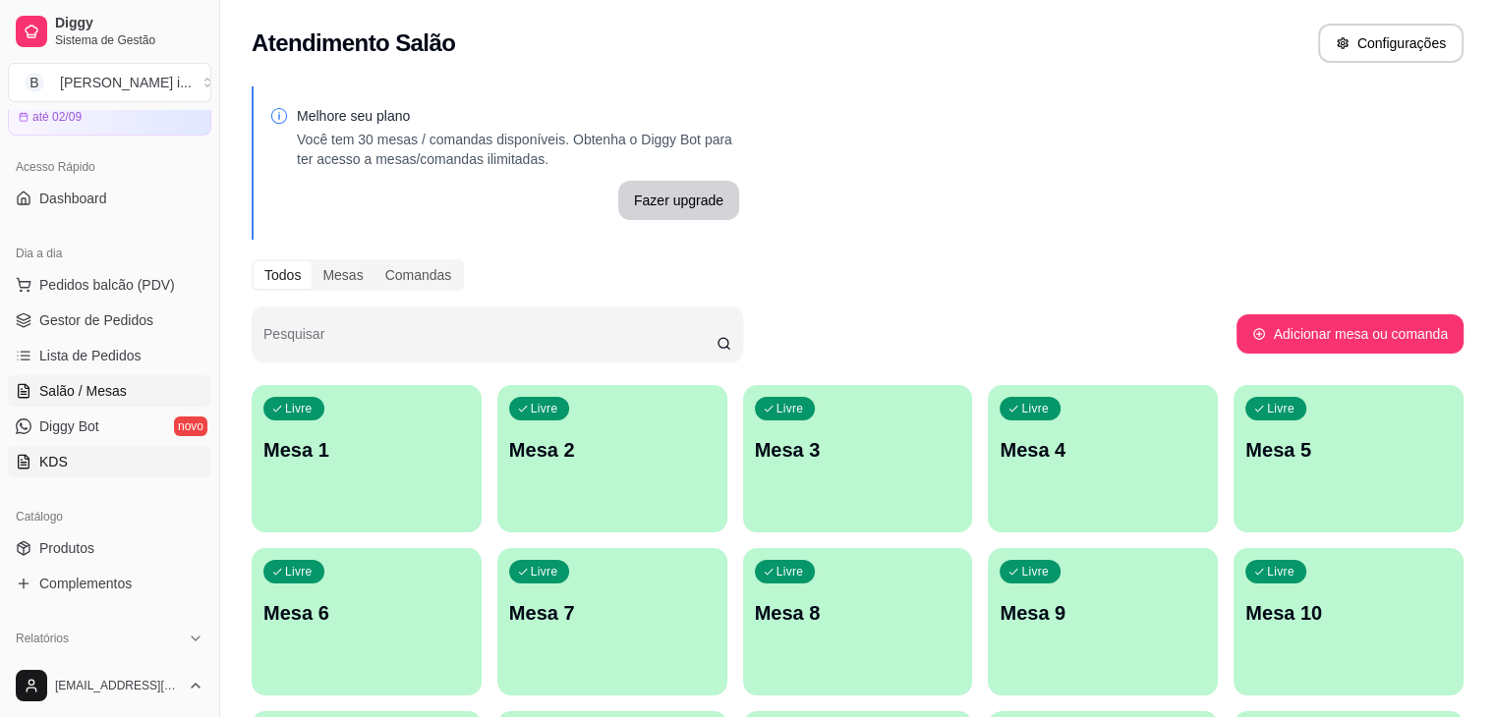
scroll to position [197, 0]
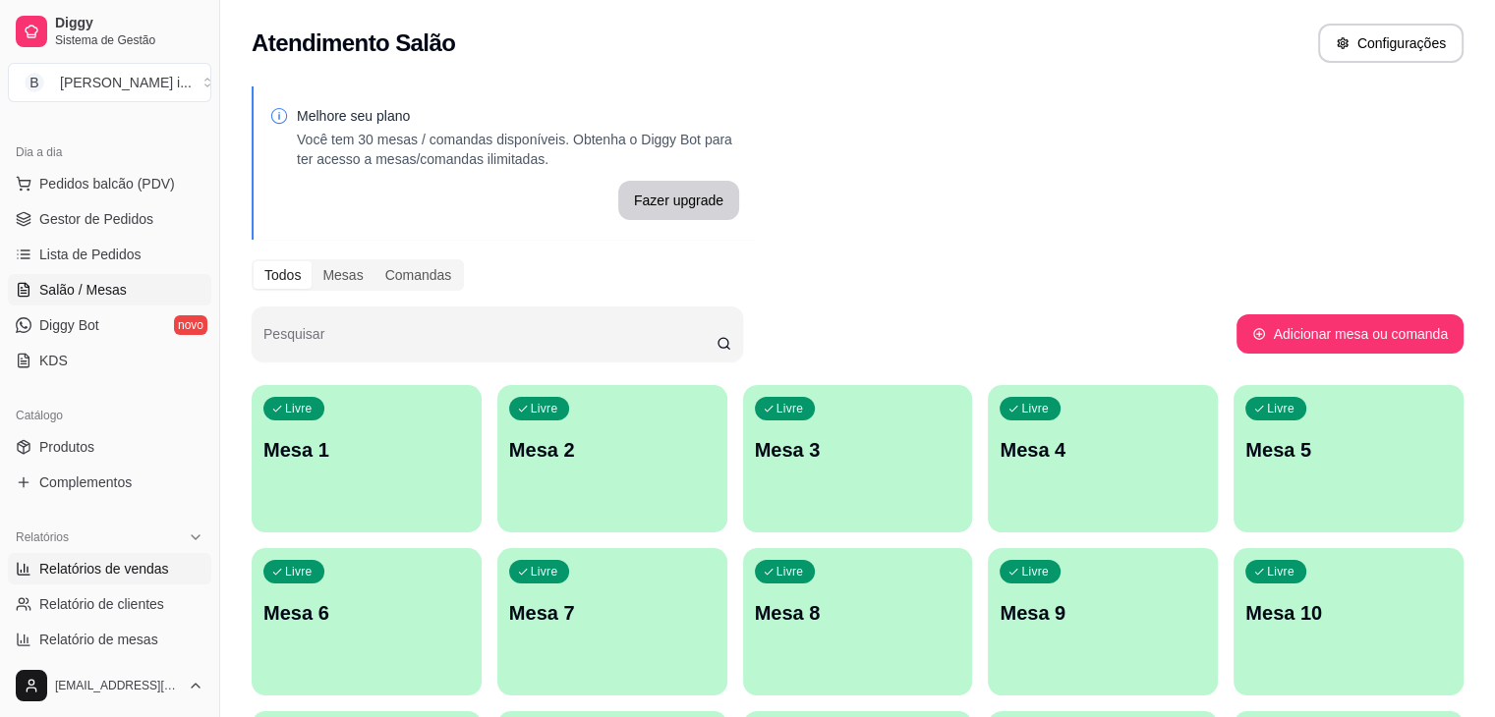
click at [110, 571] on span "Relatórios de vendas" at bounding box center [104, 569] width 130 height 20
select select "ALL"
select select "0"
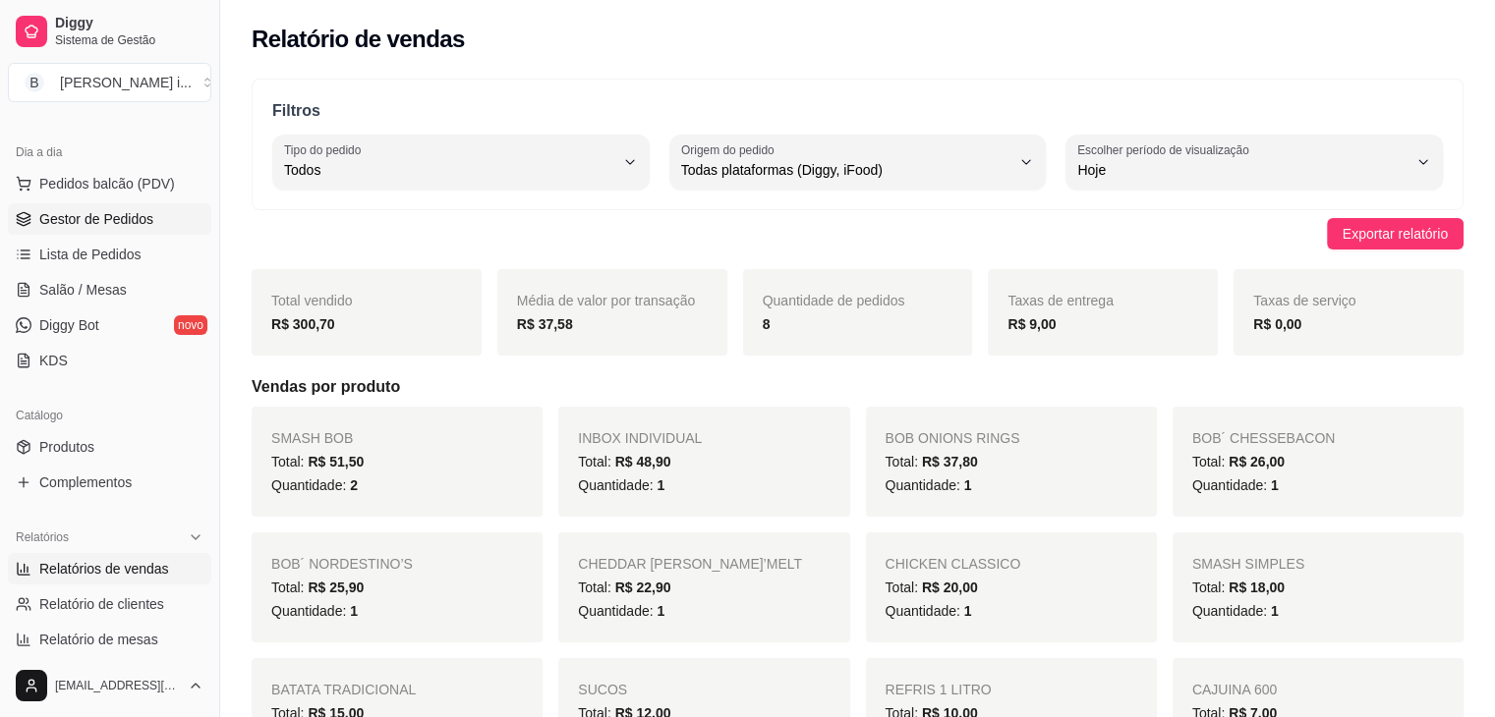
click at [98, 226] on span "Gestor de Pedidos" at bounding box center [96, 219] width 114 height 20
